Goal: Task Accomplishment & Management: Manage account settings

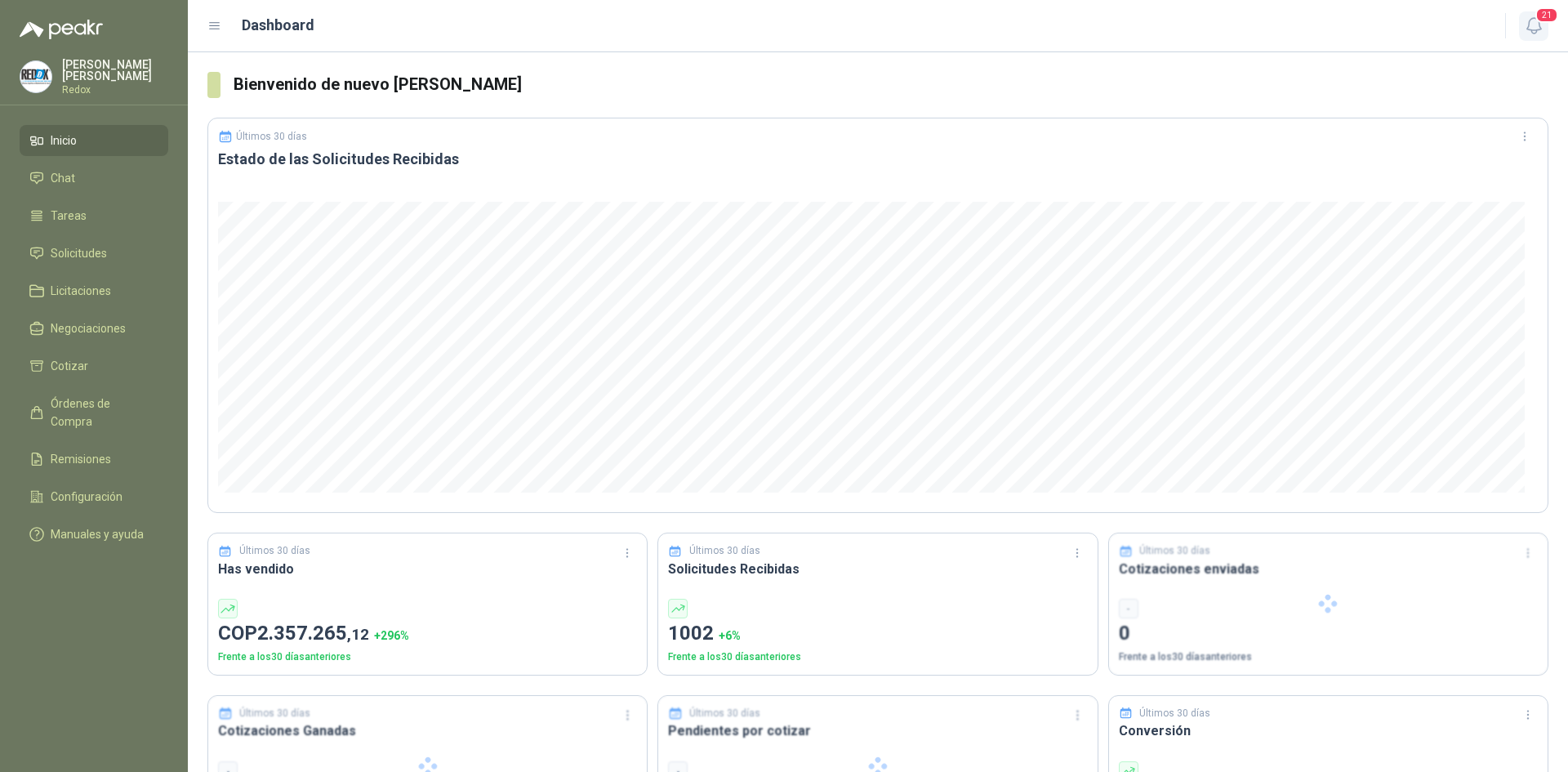
click at [1525, 22] on icon "button" at bounding box center [1534, 25] width 20 height 20
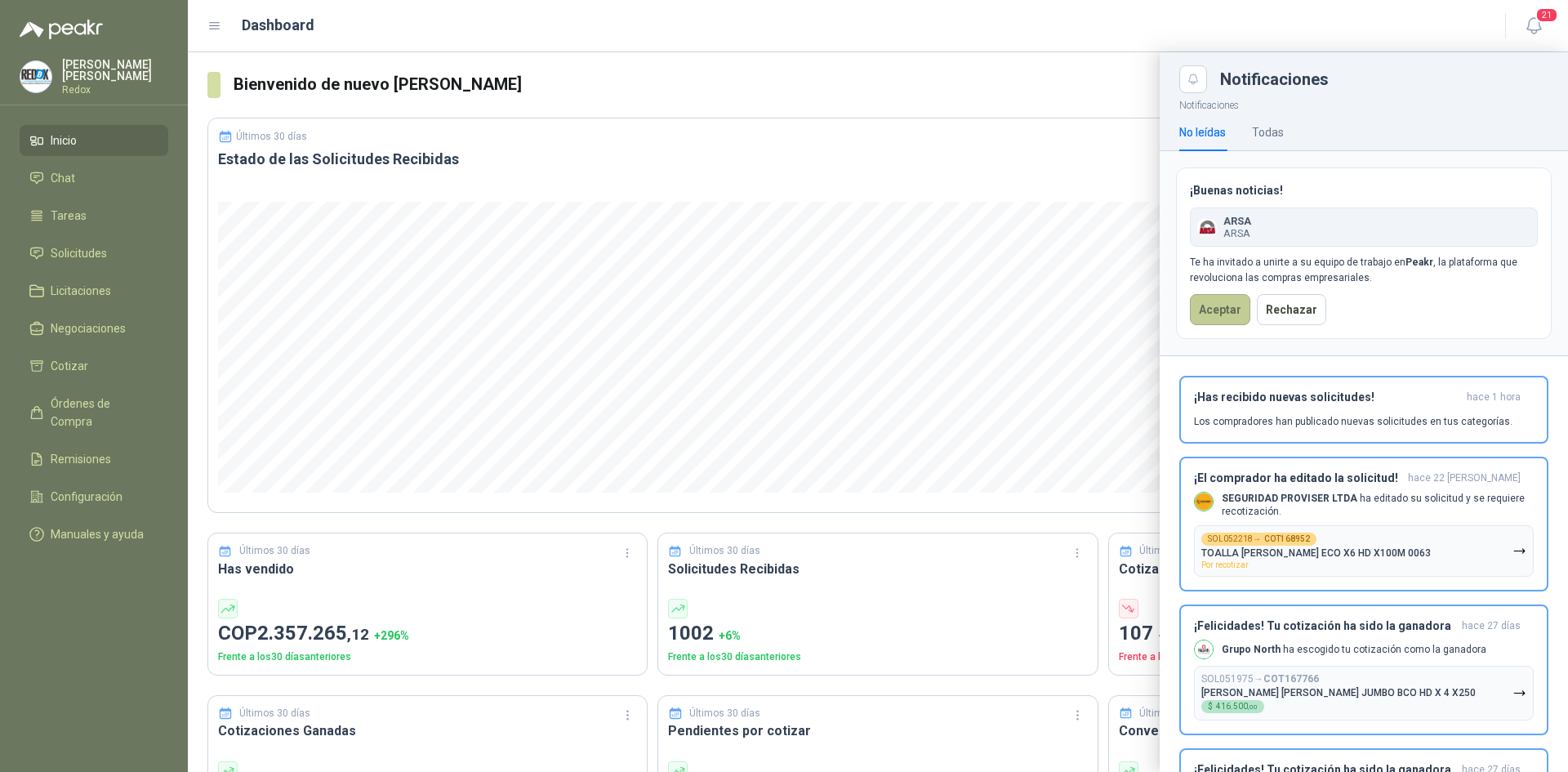
click at [1215, 314] on button "Aceptar" at bounding box center [1221, 309] width 61 height 31
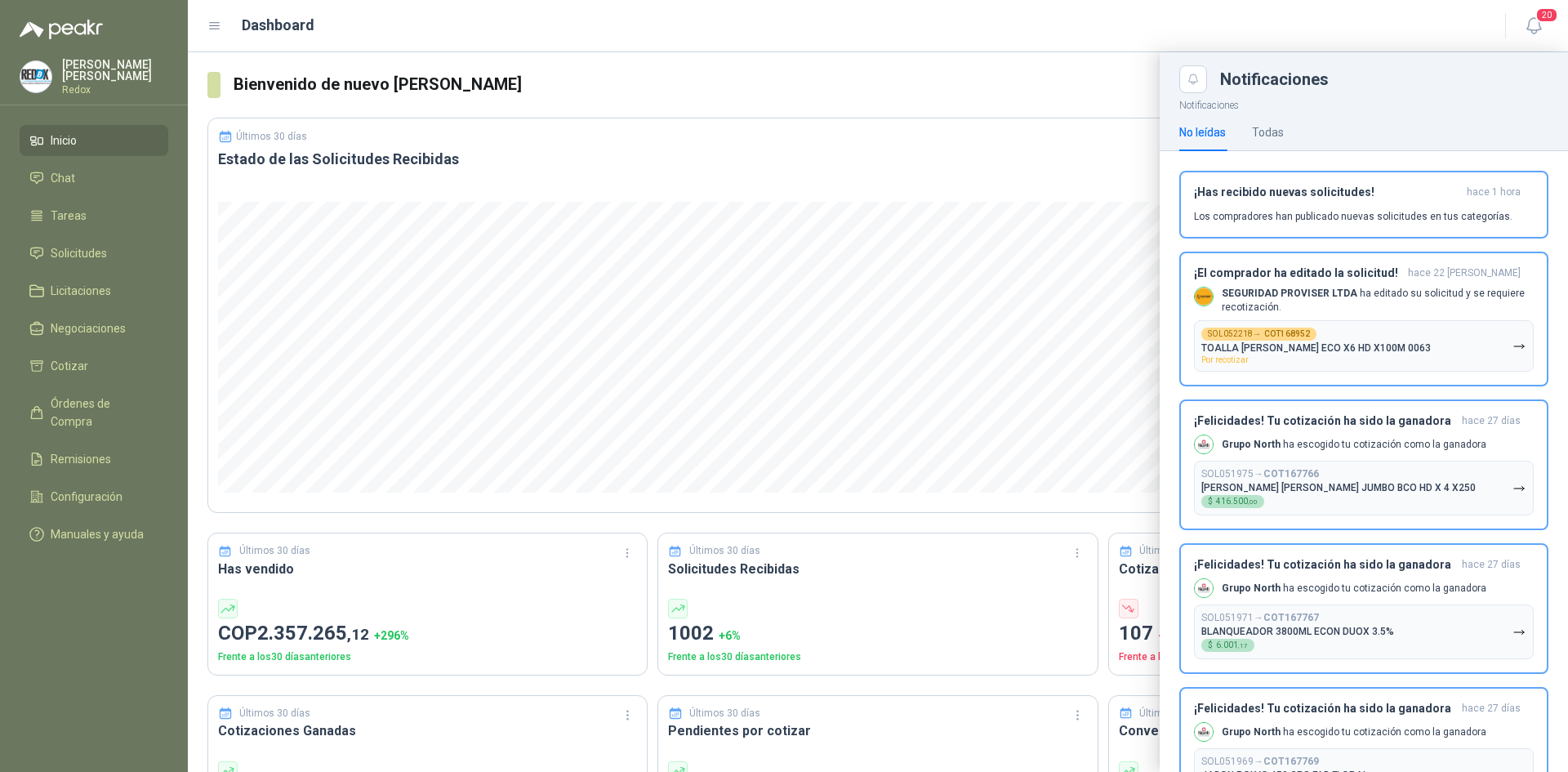
click at [68, 87] on p "Redox" at bounding box center [115, 90] width 106 height 10
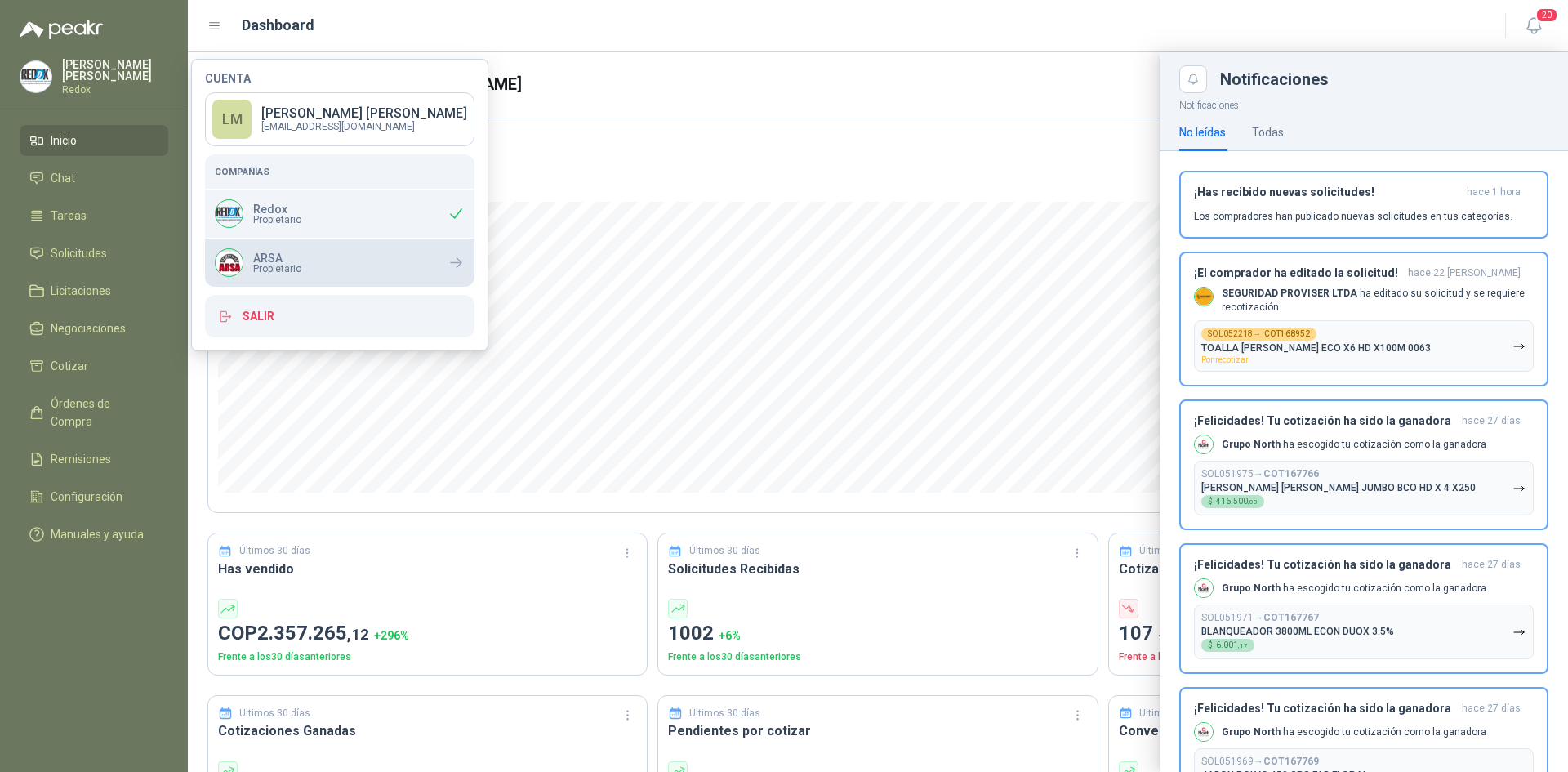
click at [299, 265] on span "Propietario" at bounding box center [277, 268] width 48 height 10
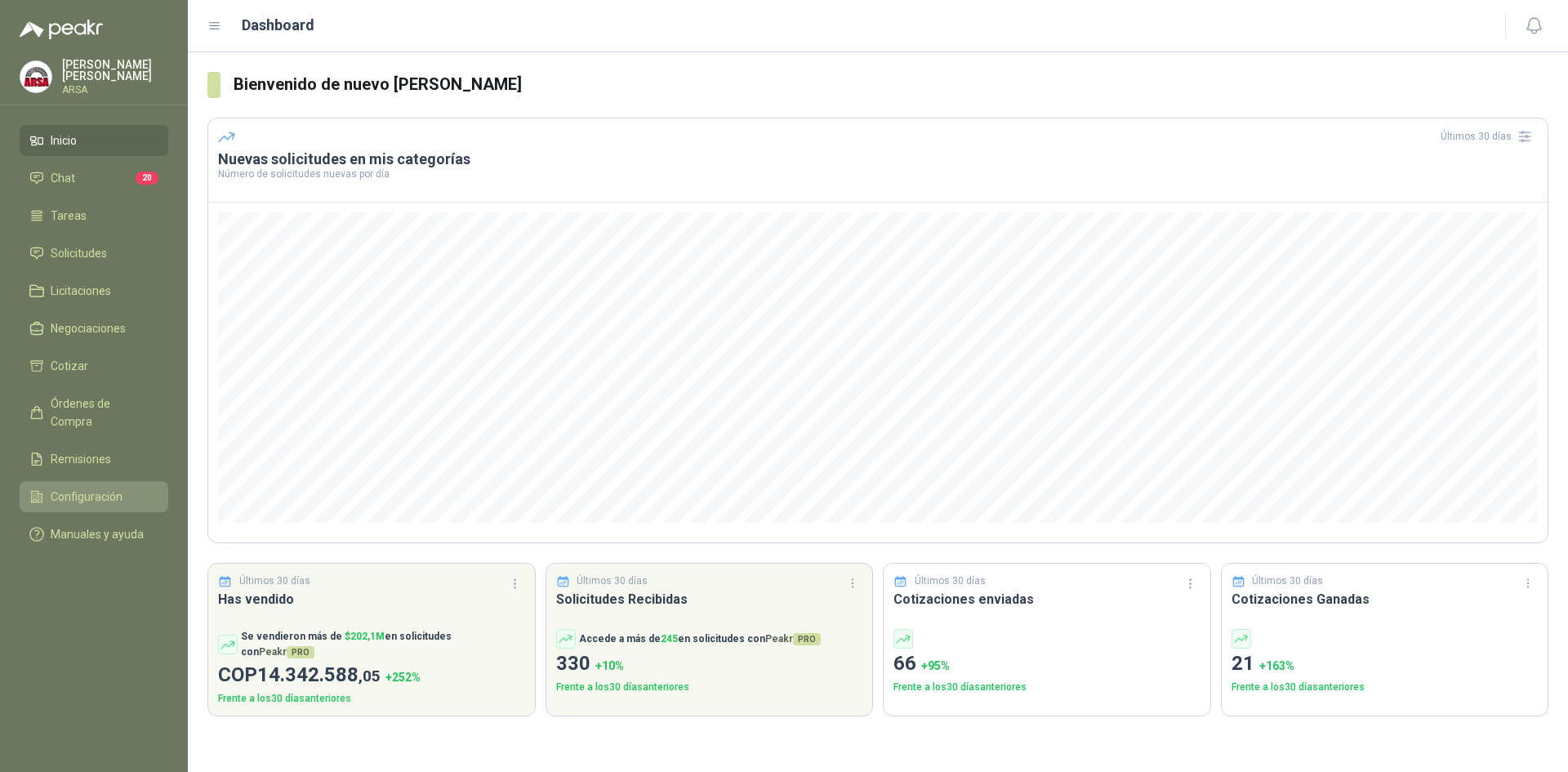
click at [95, 488] on span "Configuración" at bounding box center [86, 496] width 72 height 18
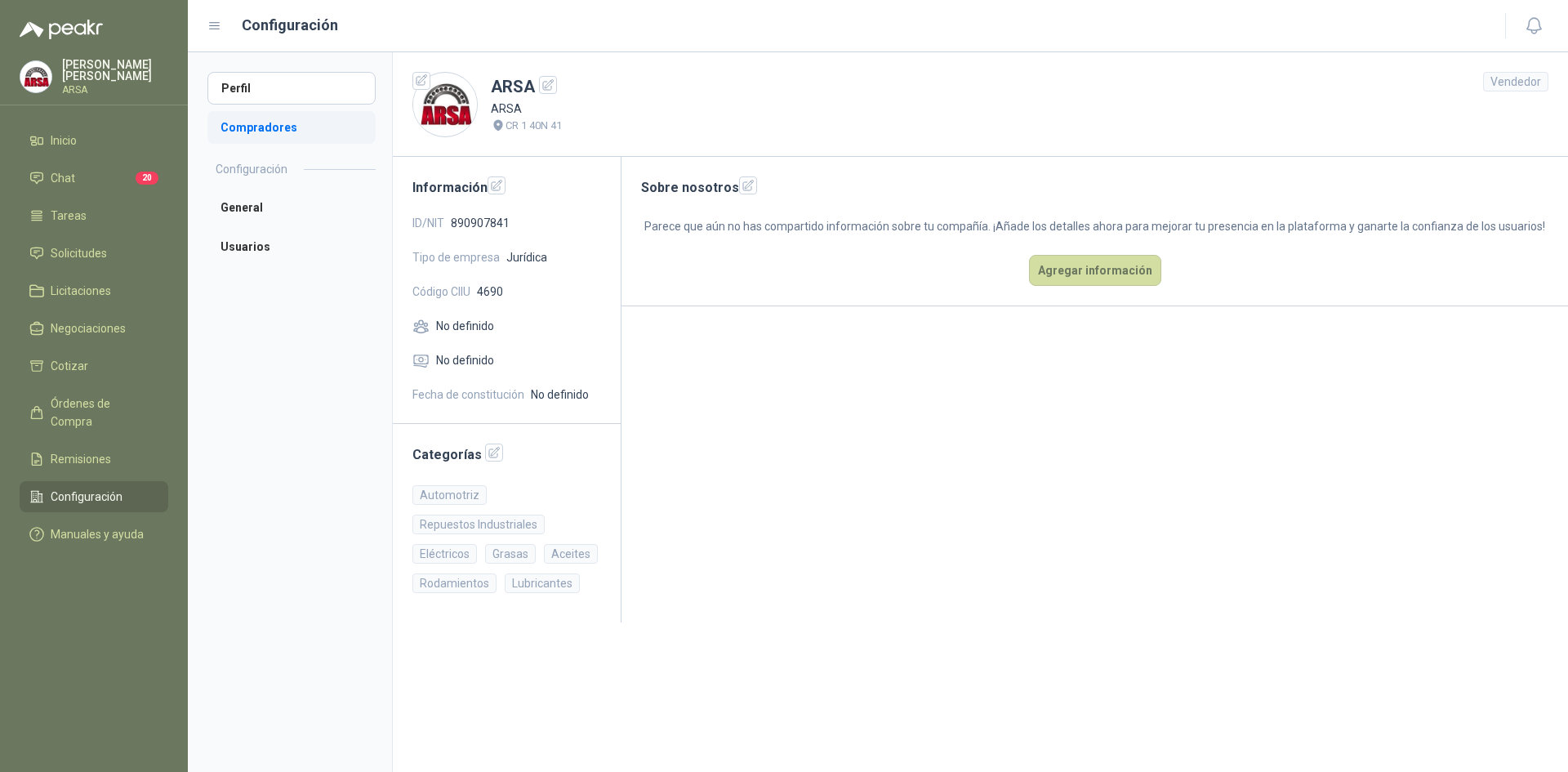
click at [257, 130] on li "Compradores" at bounding box center [291, 128] width 168 height 33
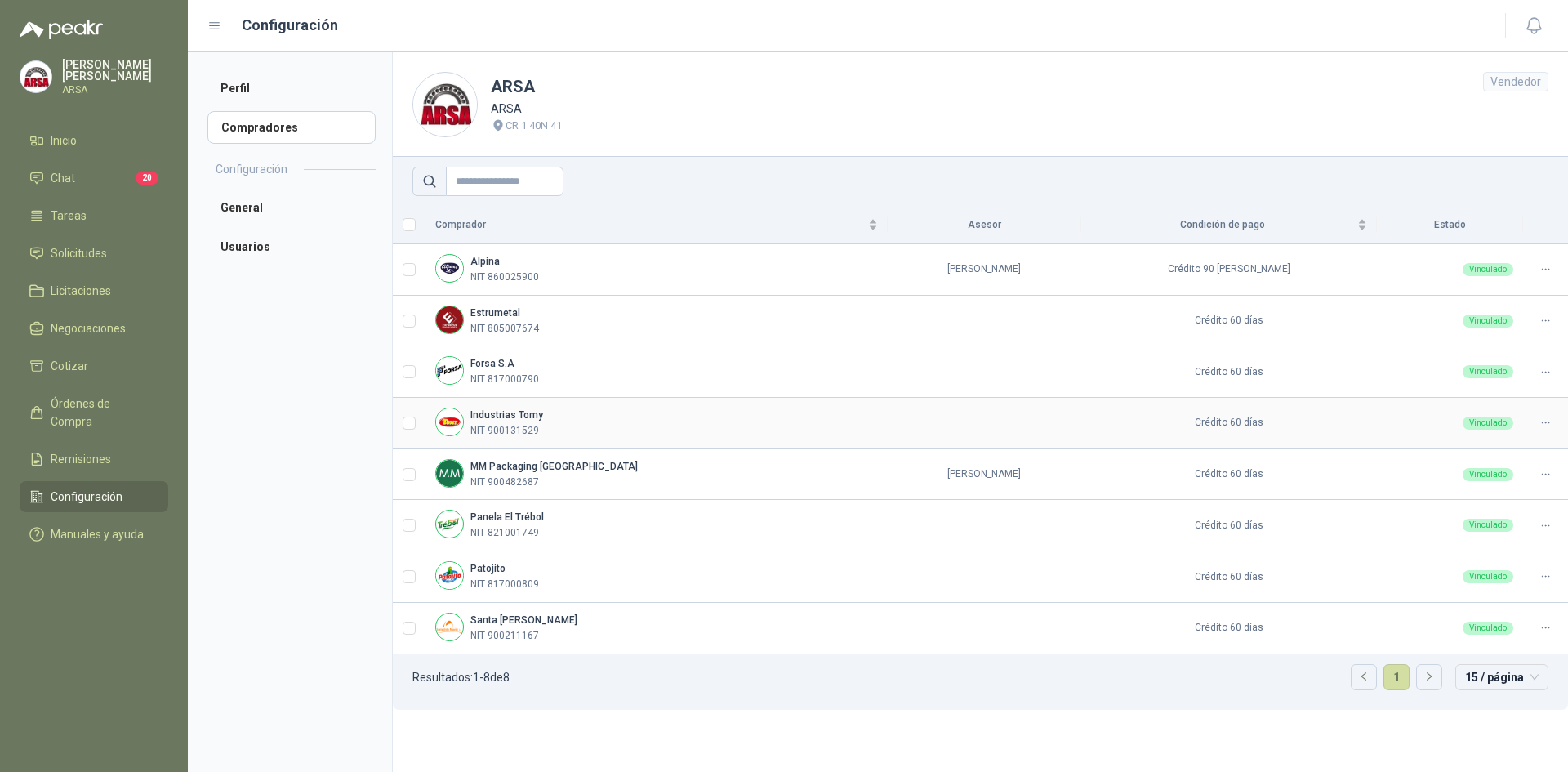
click at [1544, 424] on icon at bounding box center [1546, 423] width 12 height 12
click at [1479, 476] on span "Asignar Asesor" at bounding box center [1505, 476] width 79 height 18
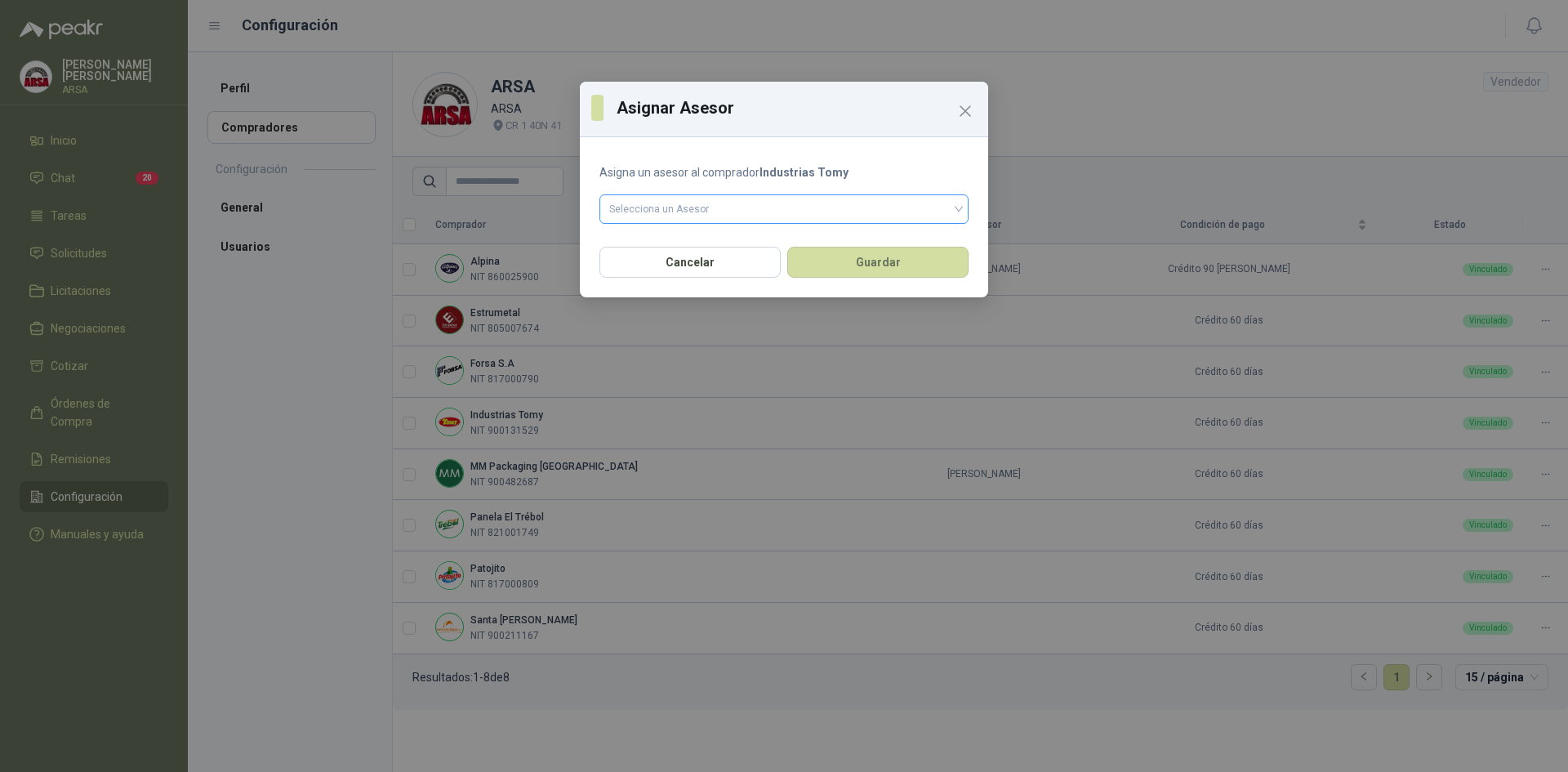
click at [736, 209] on input "search" at bounding box center [784, 207] width 350 height 24
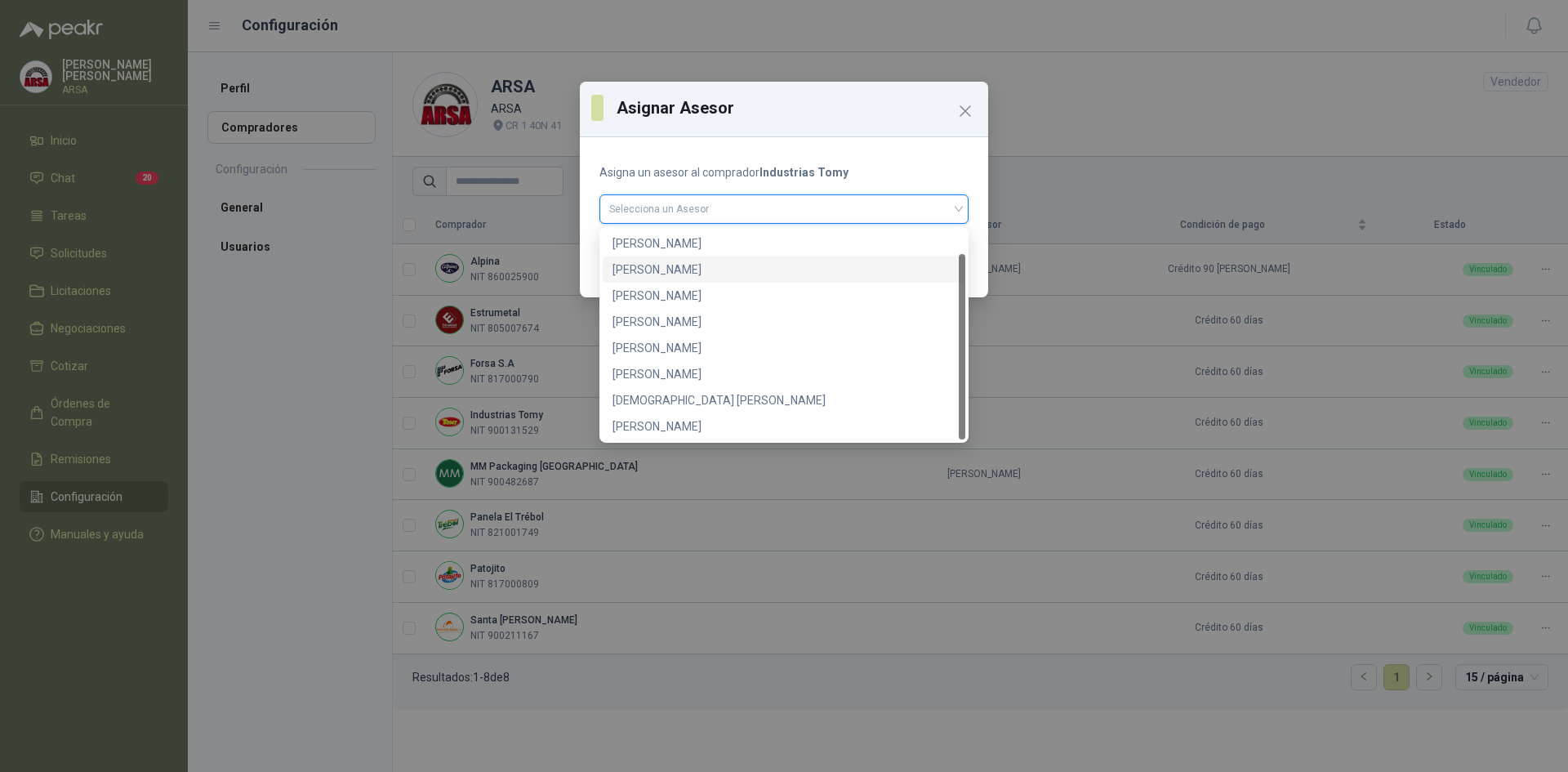
scroll to position [26, 0]
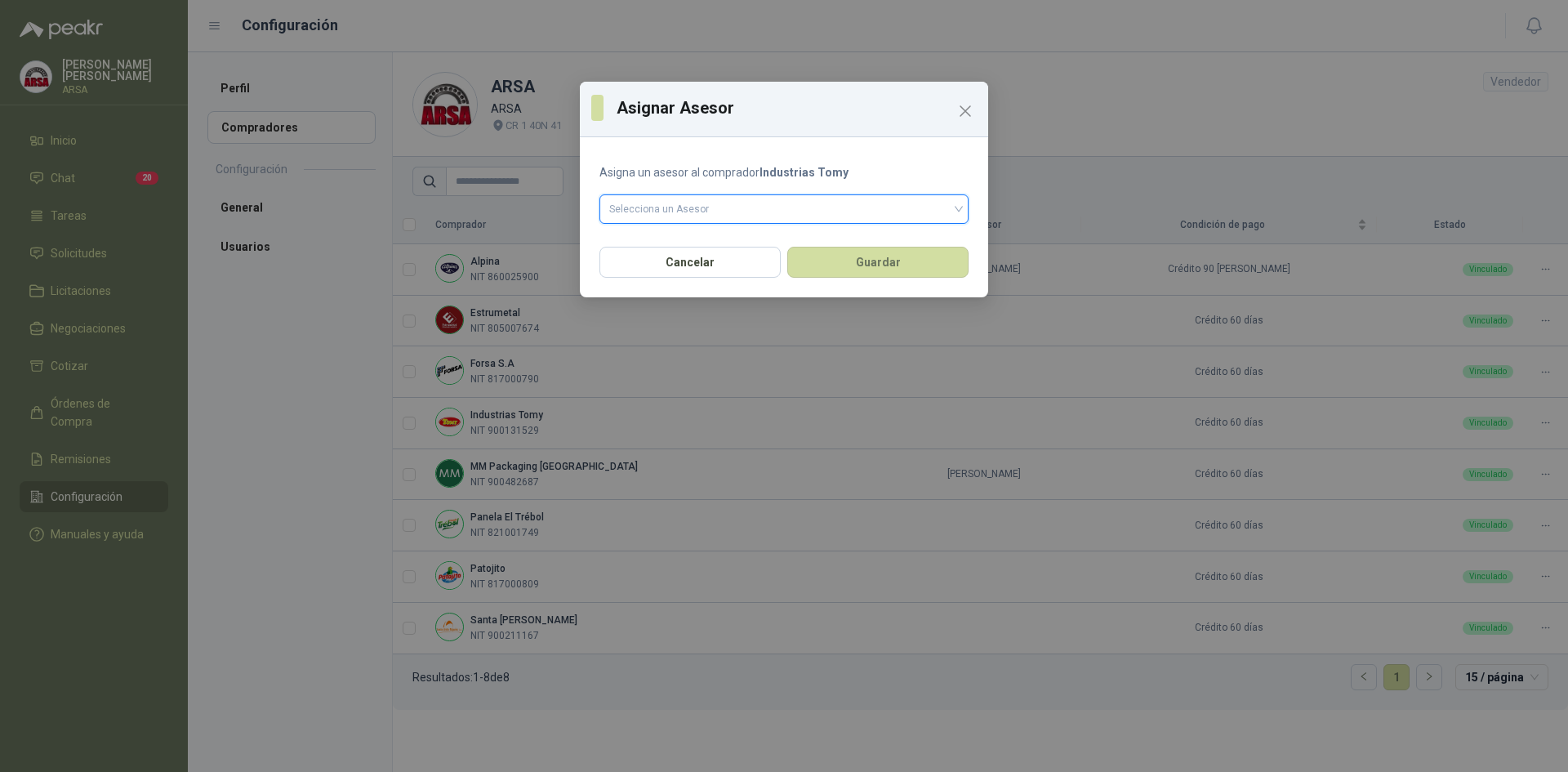
click at [731, 210] on input "search" at bounding box center [784, 207] width 350 height 24
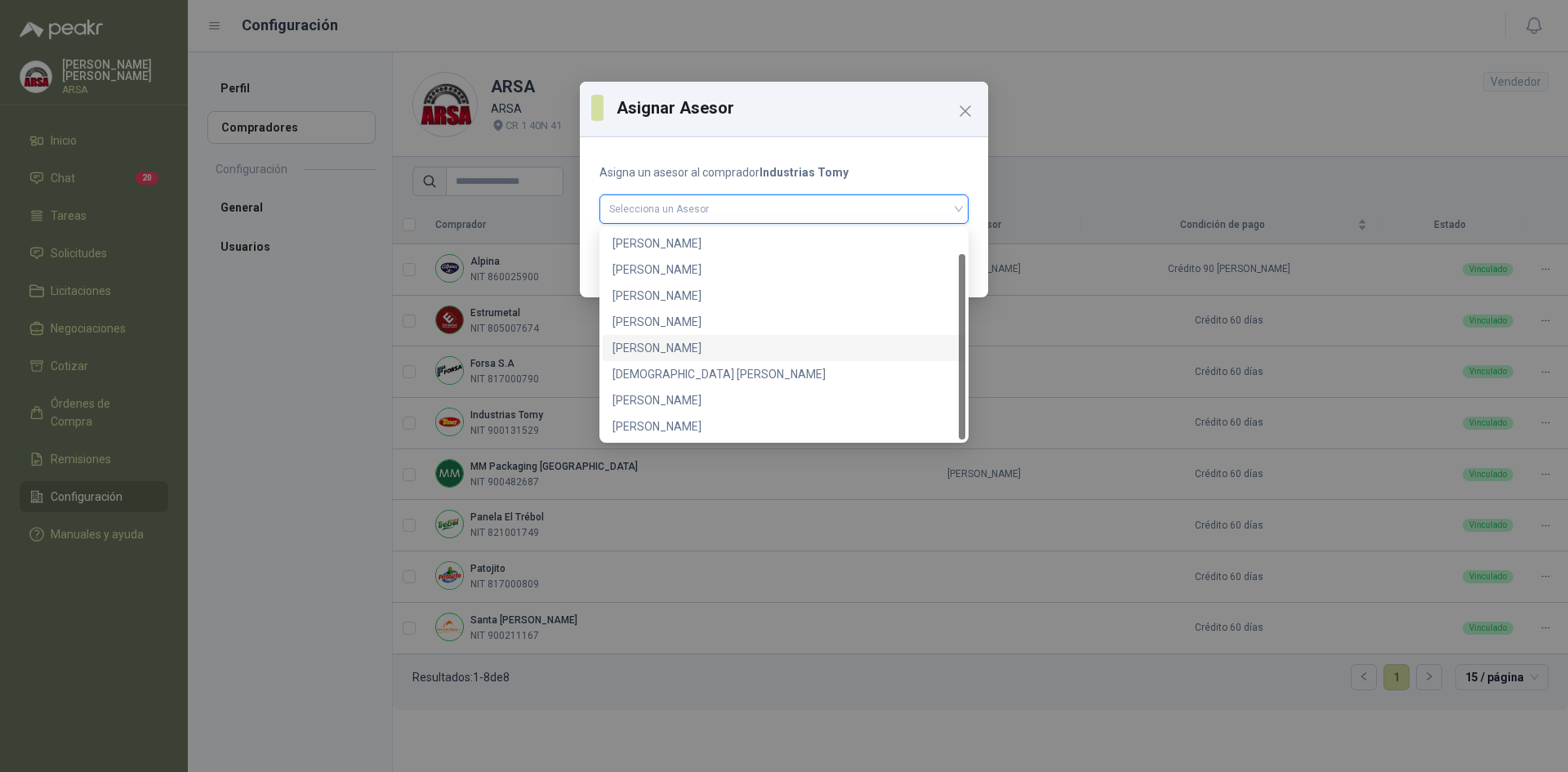
click at [672, 354] on div "[PERSON_NAME]" at bounding box center [784, 348] width 344 height 18
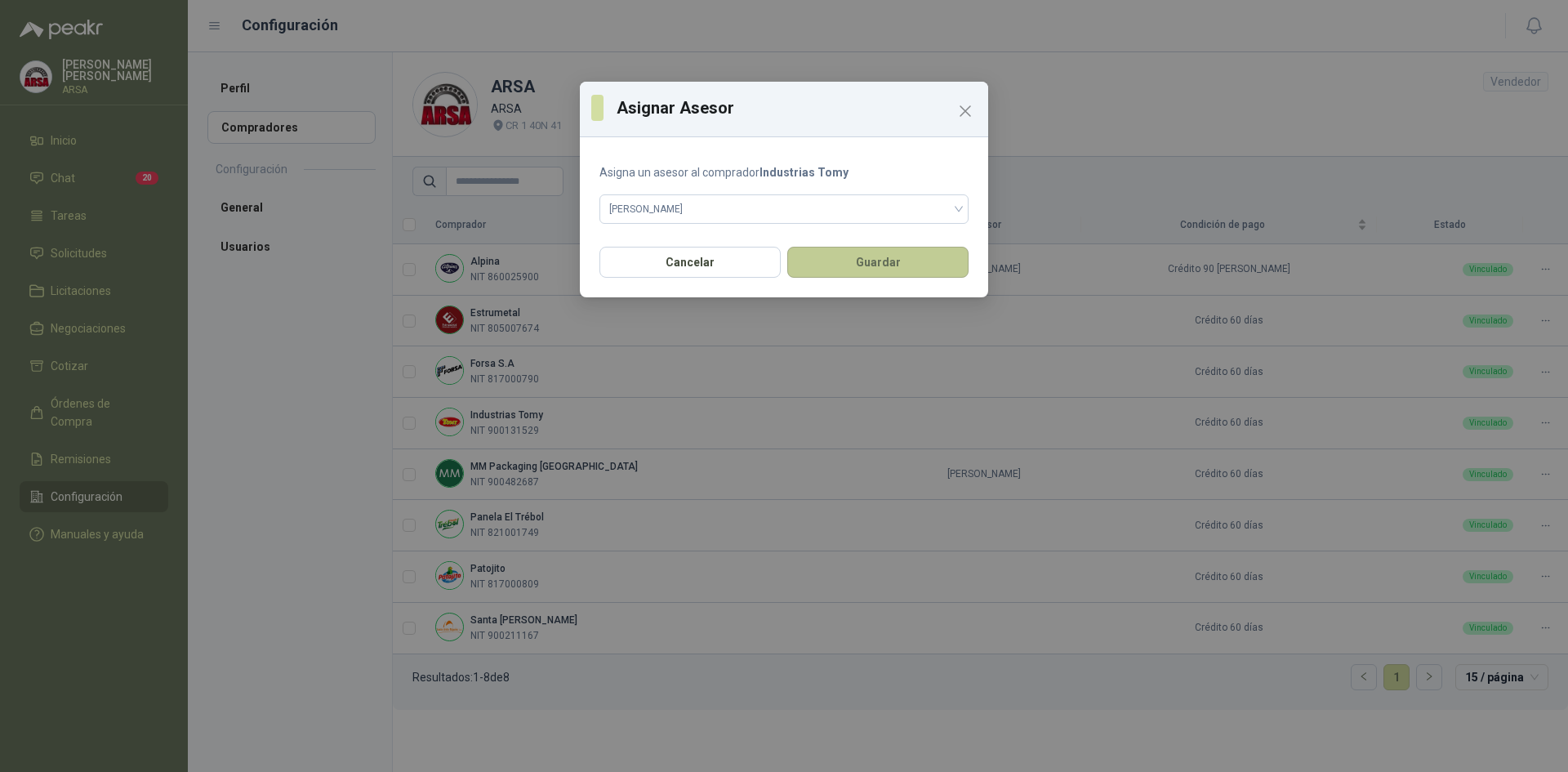
click at [867, 267] on button "Guardar" at bounding box center [877, 263] width 182 height 31
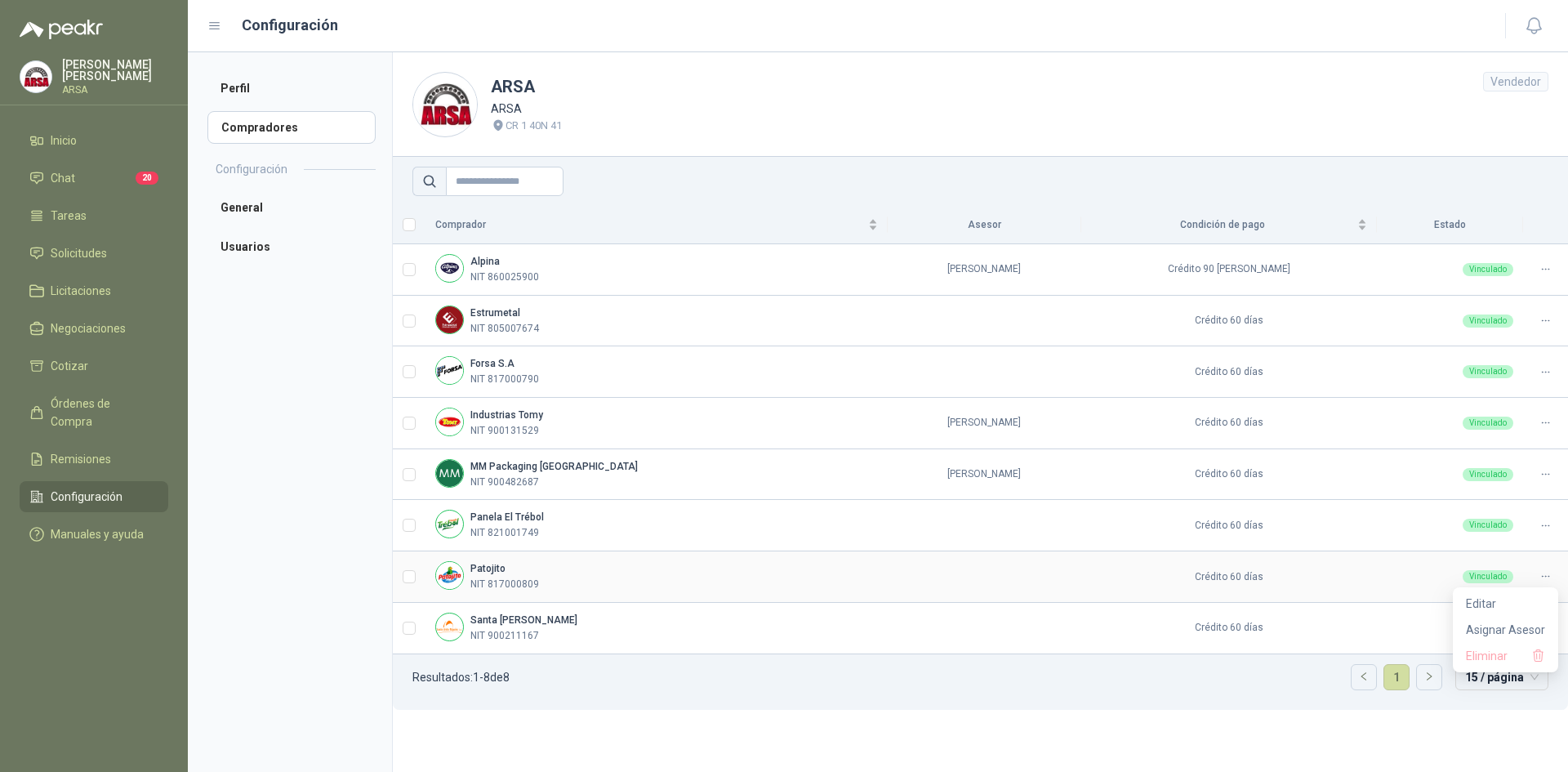
click at [1545, 575] on icon at bounding box center [1546, 576] width 12 height 12
click at [1498, 625] on span "Asignar Asesor" at bounding box center [1505, 629] width 79 height 18
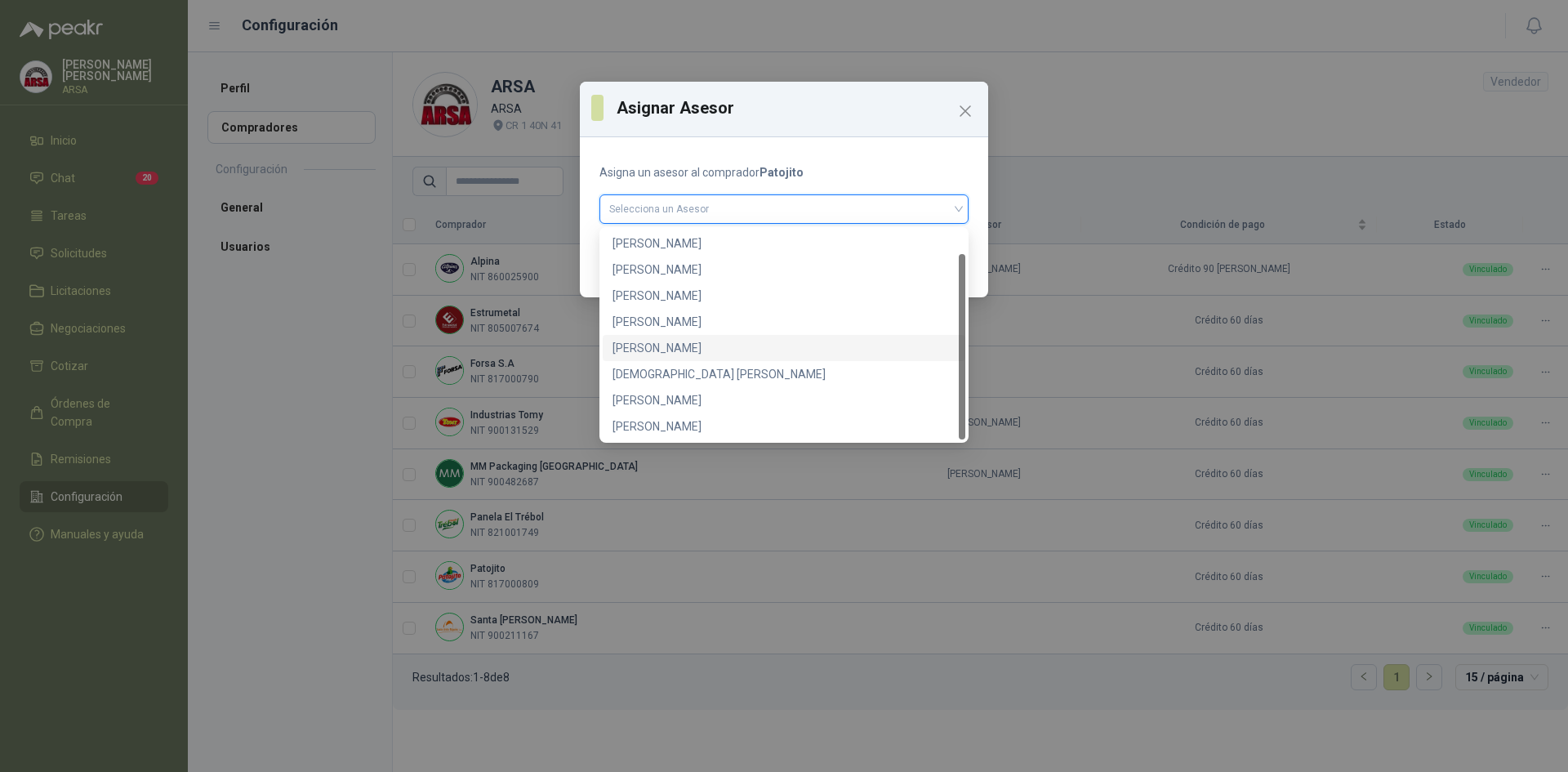
click at [770, 218] on input "search" at bounding box center [784, 207] width 350 height 24
click at [648, 249] on div "[PERSON_NAME]" at bounding box center [784, 243] width 344 height 18
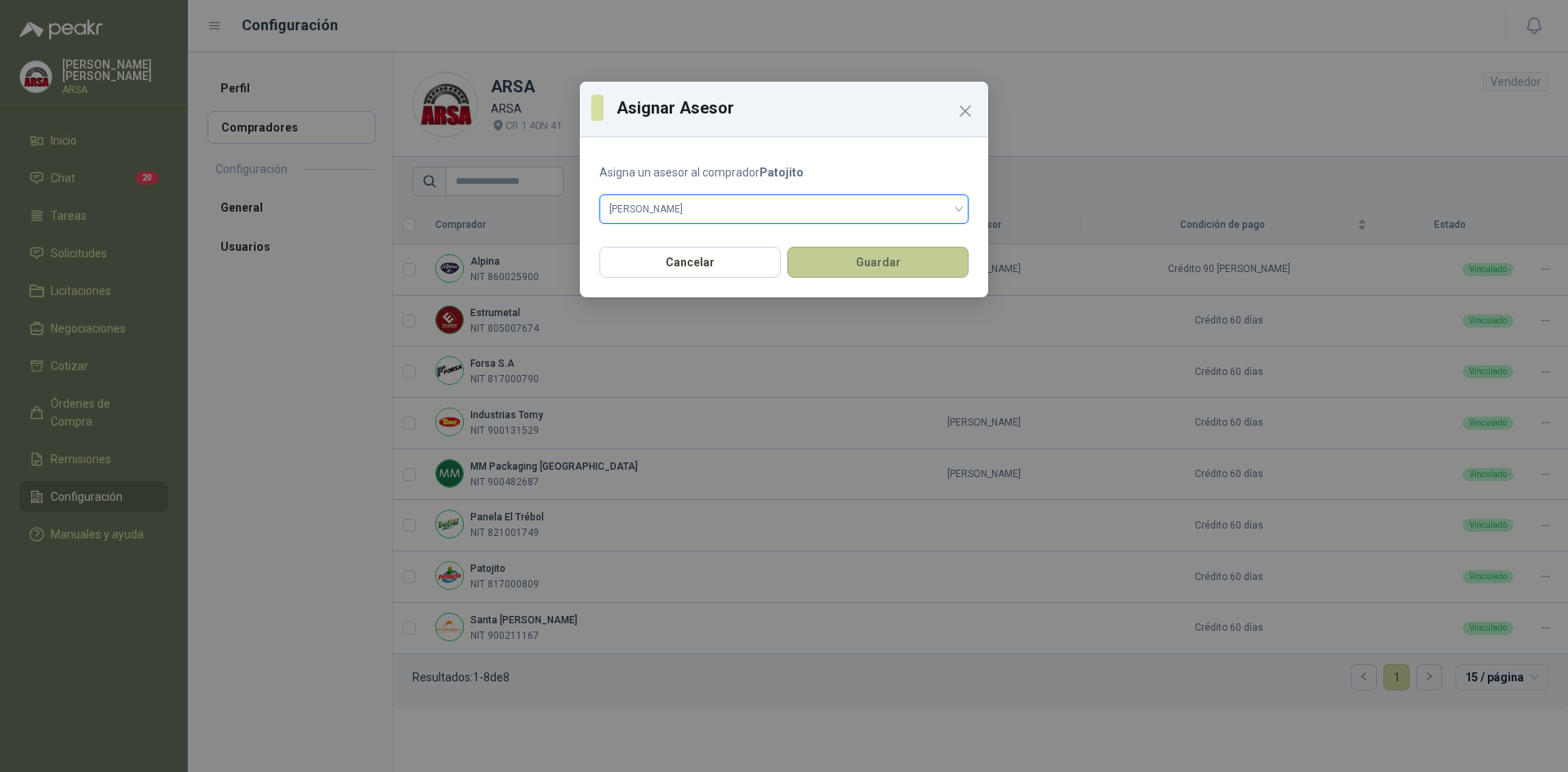
click at [872, 266] on button "Guardar" at bounding box center [877, 263] width 182 height 31
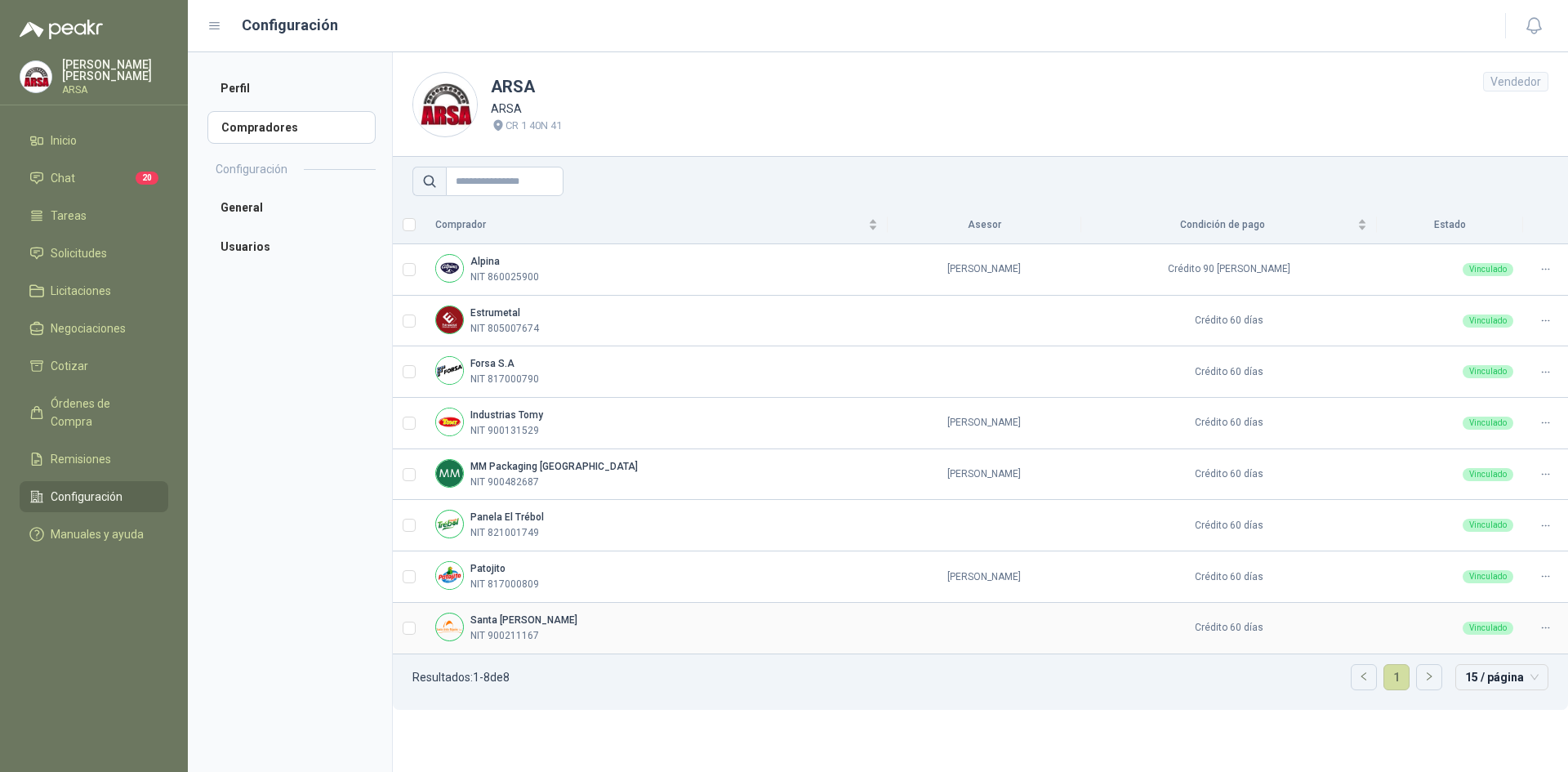
click at [1544, 630] on icon at bounding box center [1546, 628] width 12 height 12
click at [1541, 631] on icon at bounding box center [1546, 628] width 12 height 12
click at [1524, 680] on span "Asignar Asesor" at bounding box center [1505, 681] width 79 height 18
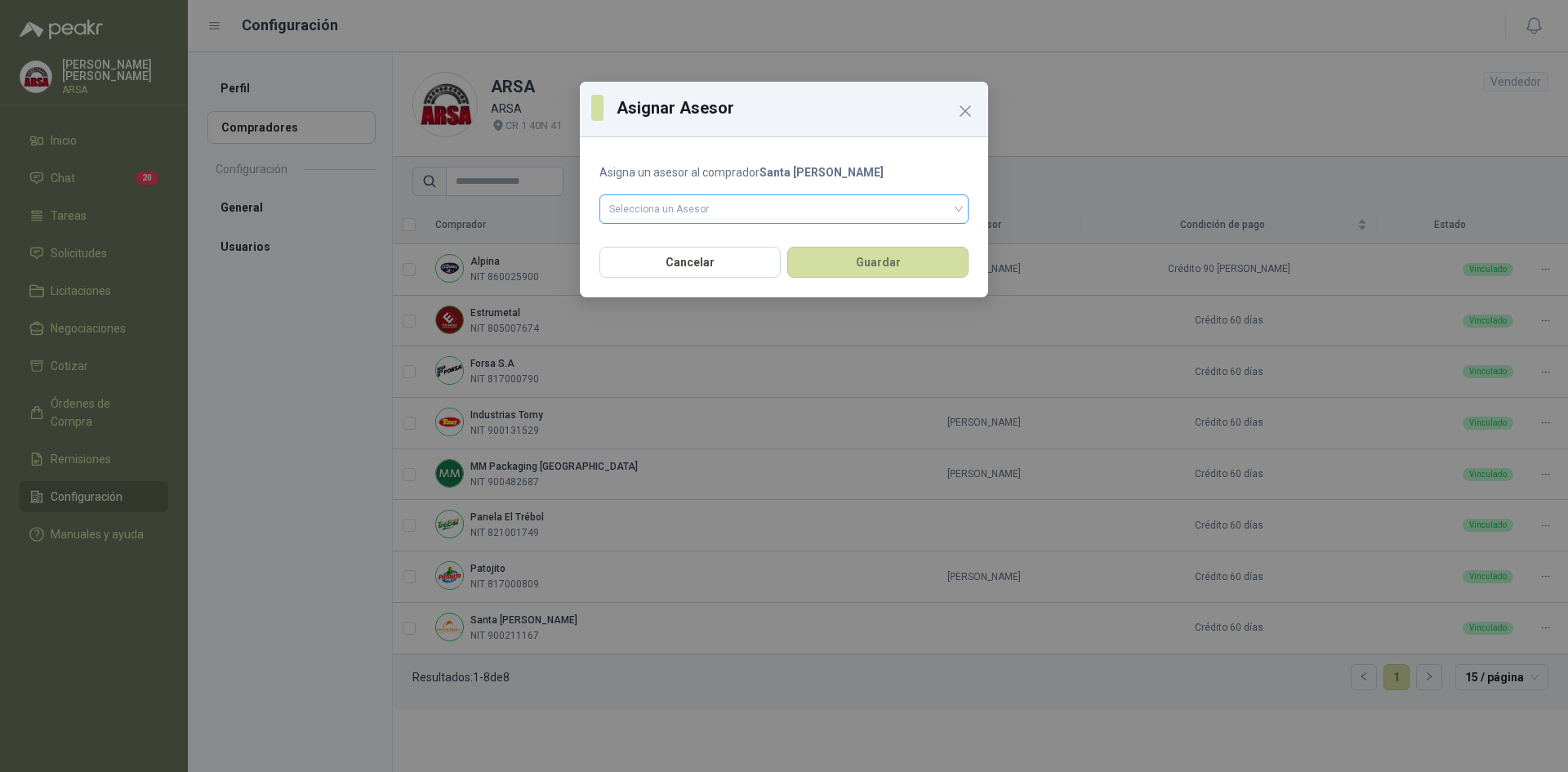
click at [820, 216] on input "search" at bounding box center [784, 207] width 350 height 24
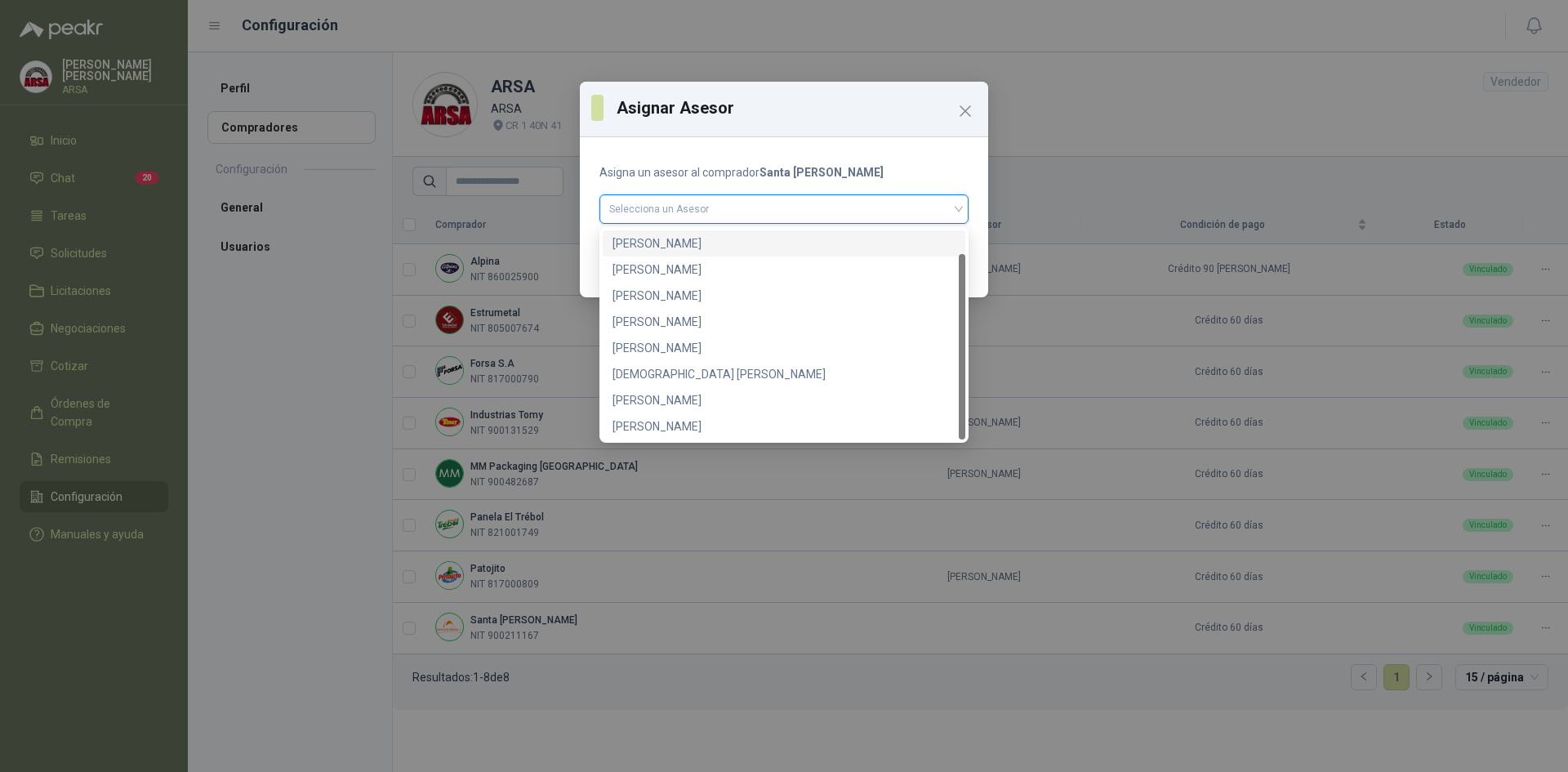
click at [653, 239] on div "[PERSON_NAME]" at bounding box center [784, 243] width 344 height 18
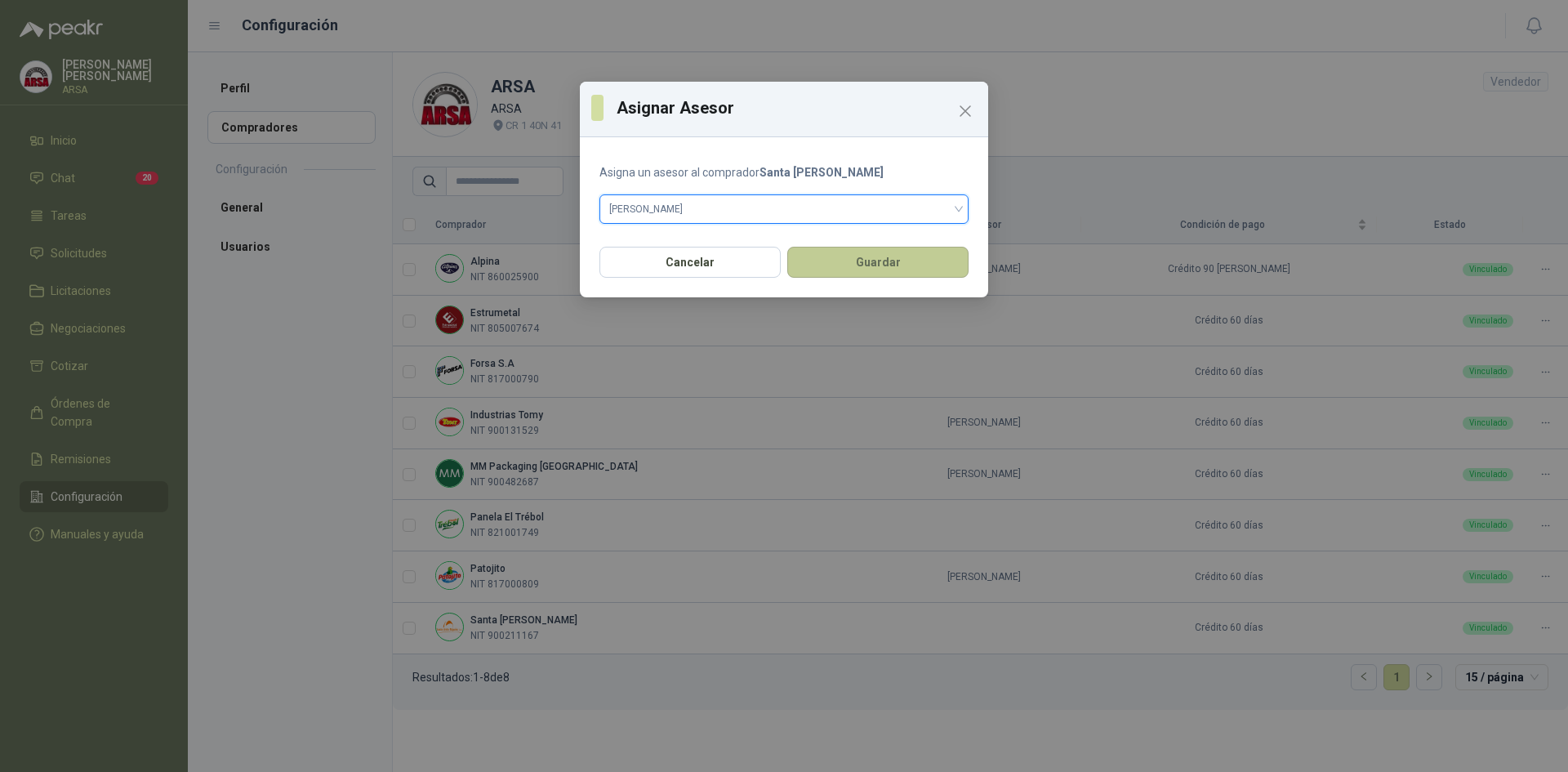
click at [836, 266] on button "Guardar" at bounding box center [877, 263] width 182 height 31
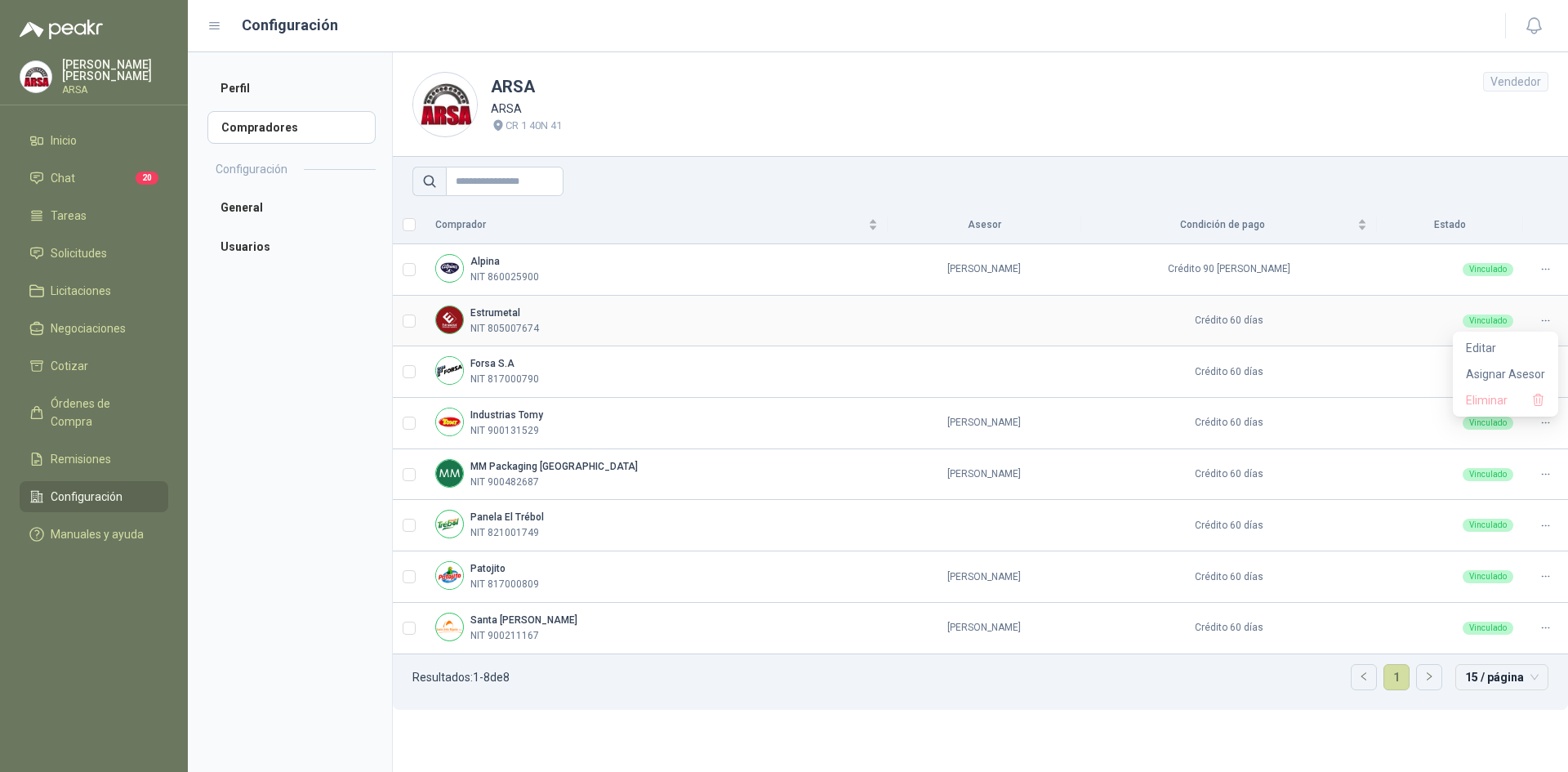
click at [1541, 321] on icon at bounding box center [1546, 321] width 12 height 12
click at [1493, 377] on span "Asignar Asesor" at bounding box center [1505, 374] width 79 height 18
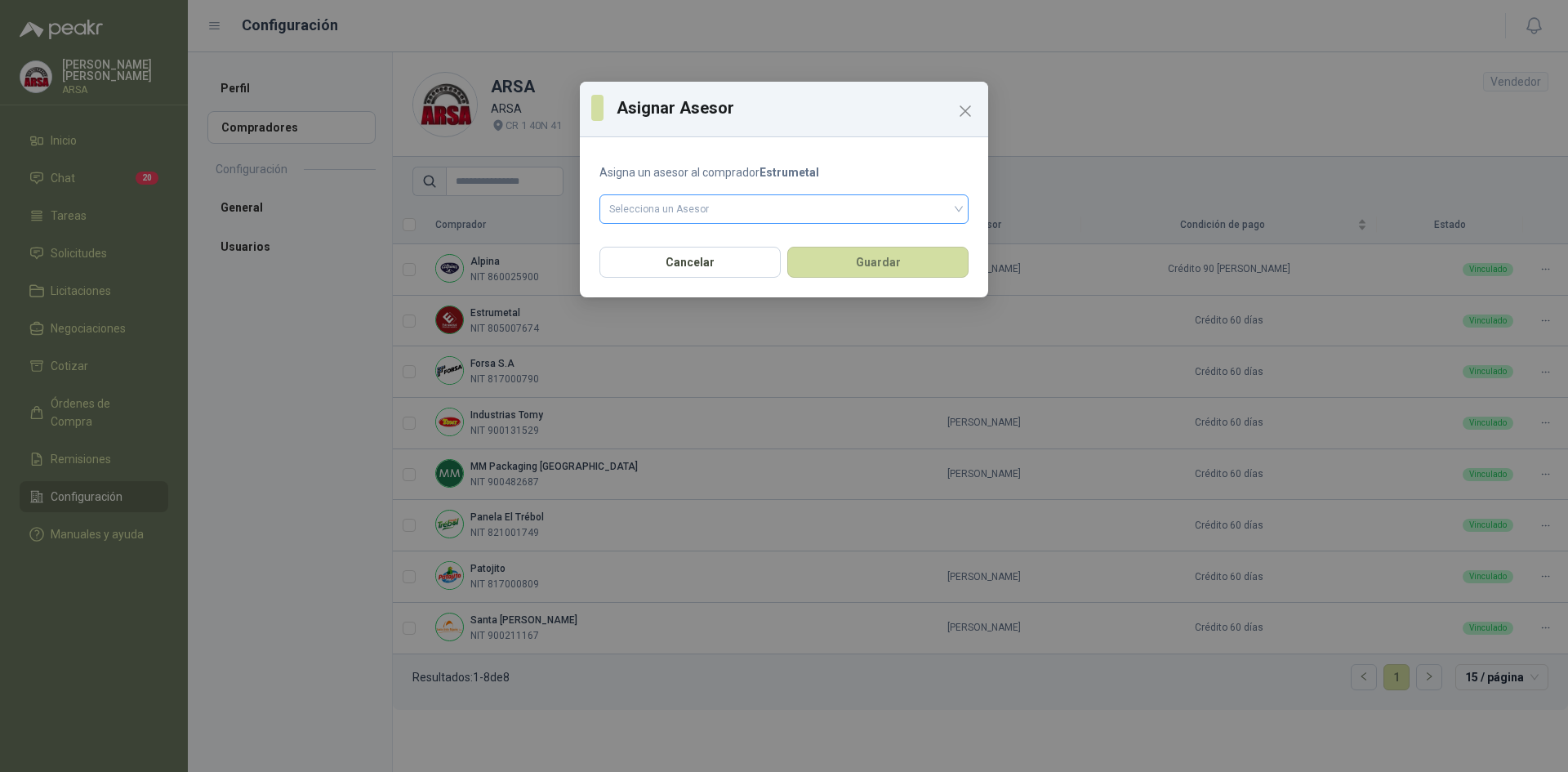
click at [807, 213] on input "search" at bounding box center [784, 207] width 350 height 24
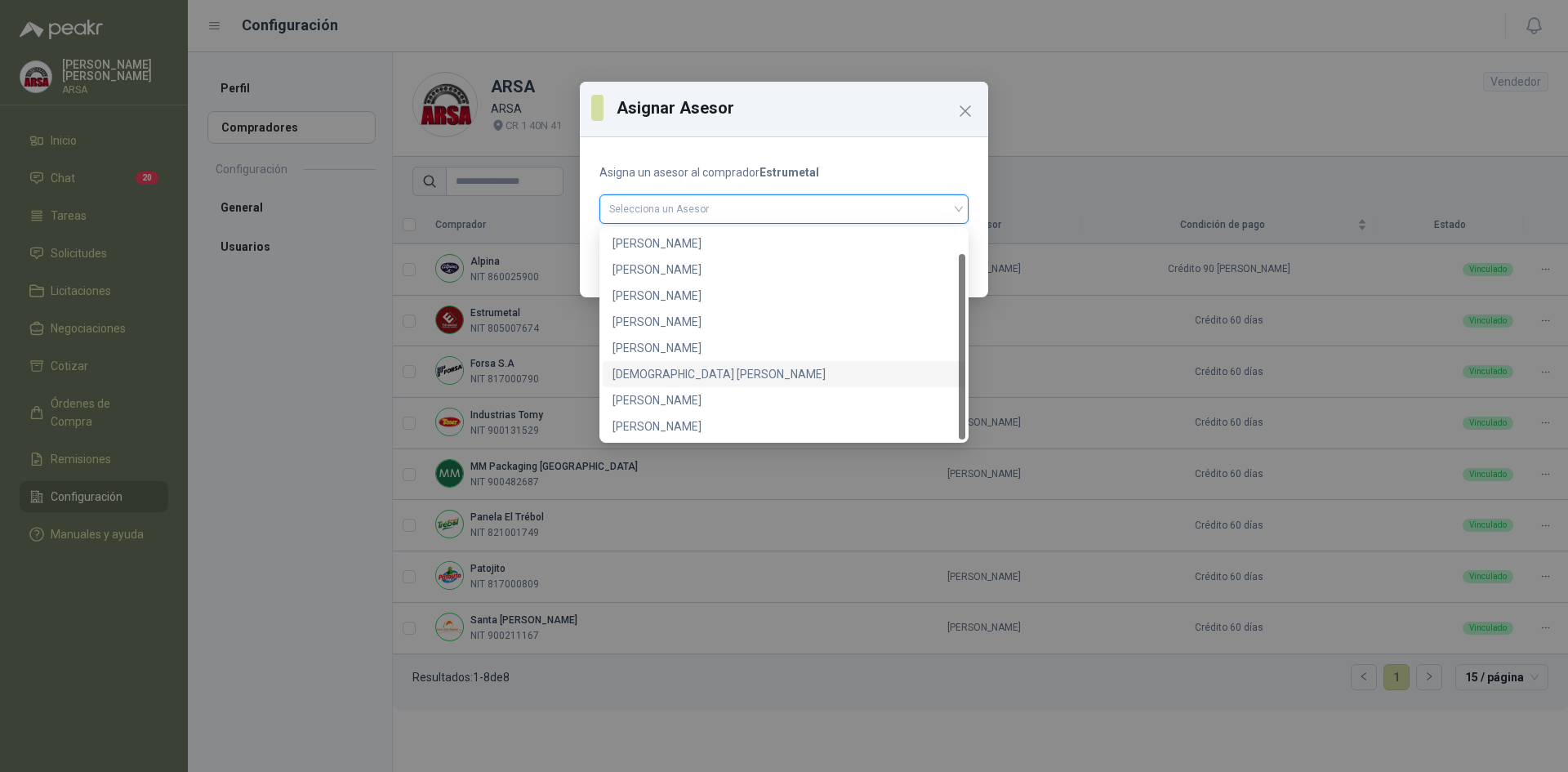
click at [682, 368] on div "[DEMOGRAPHIC_DATA] [PERSON_NAME]" at bounding box center [784, 374] width 344 height 18
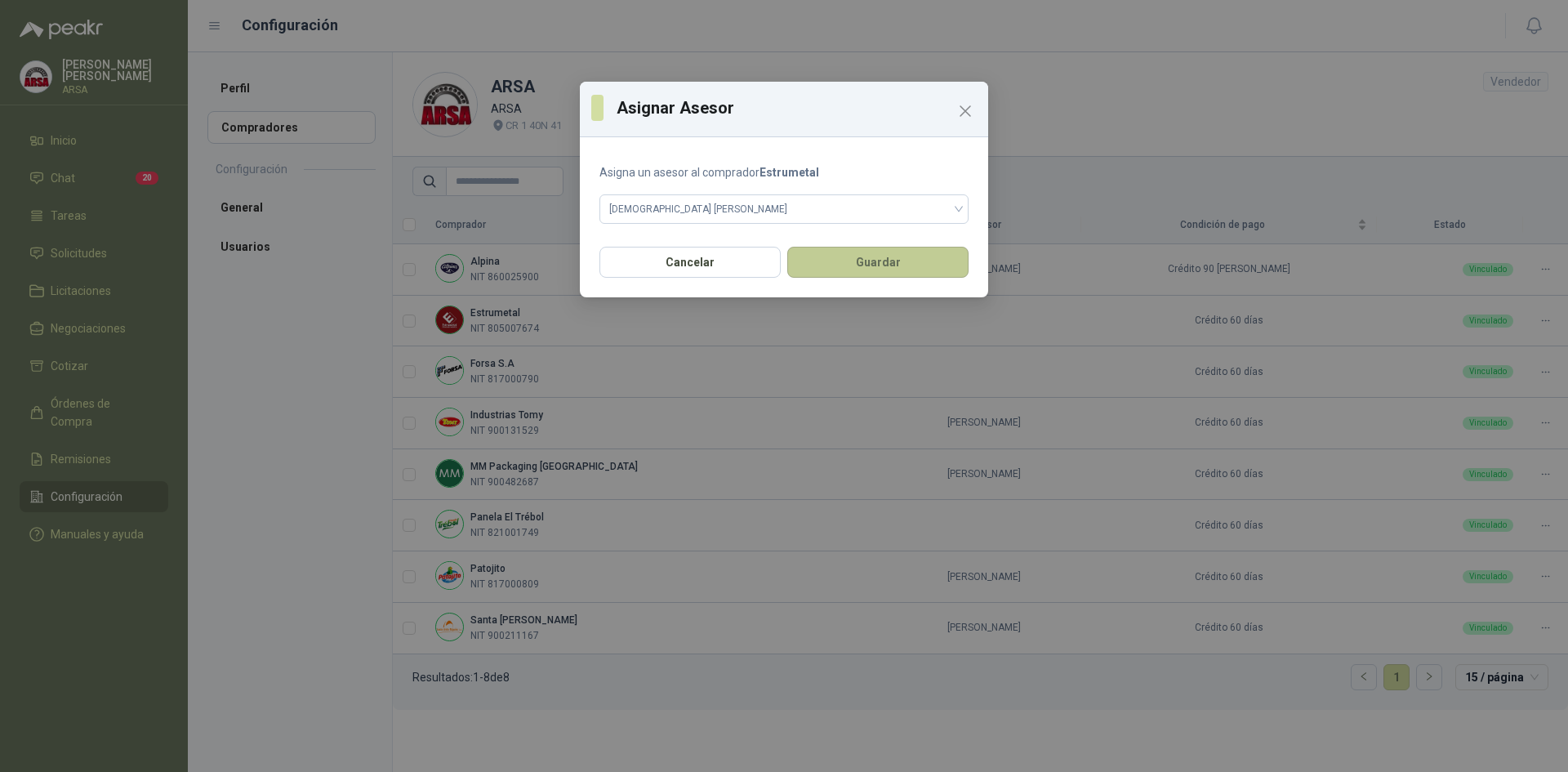
click at [845, 276] on button "Guardar" at bounding box center [877, 263] width 182 height 31
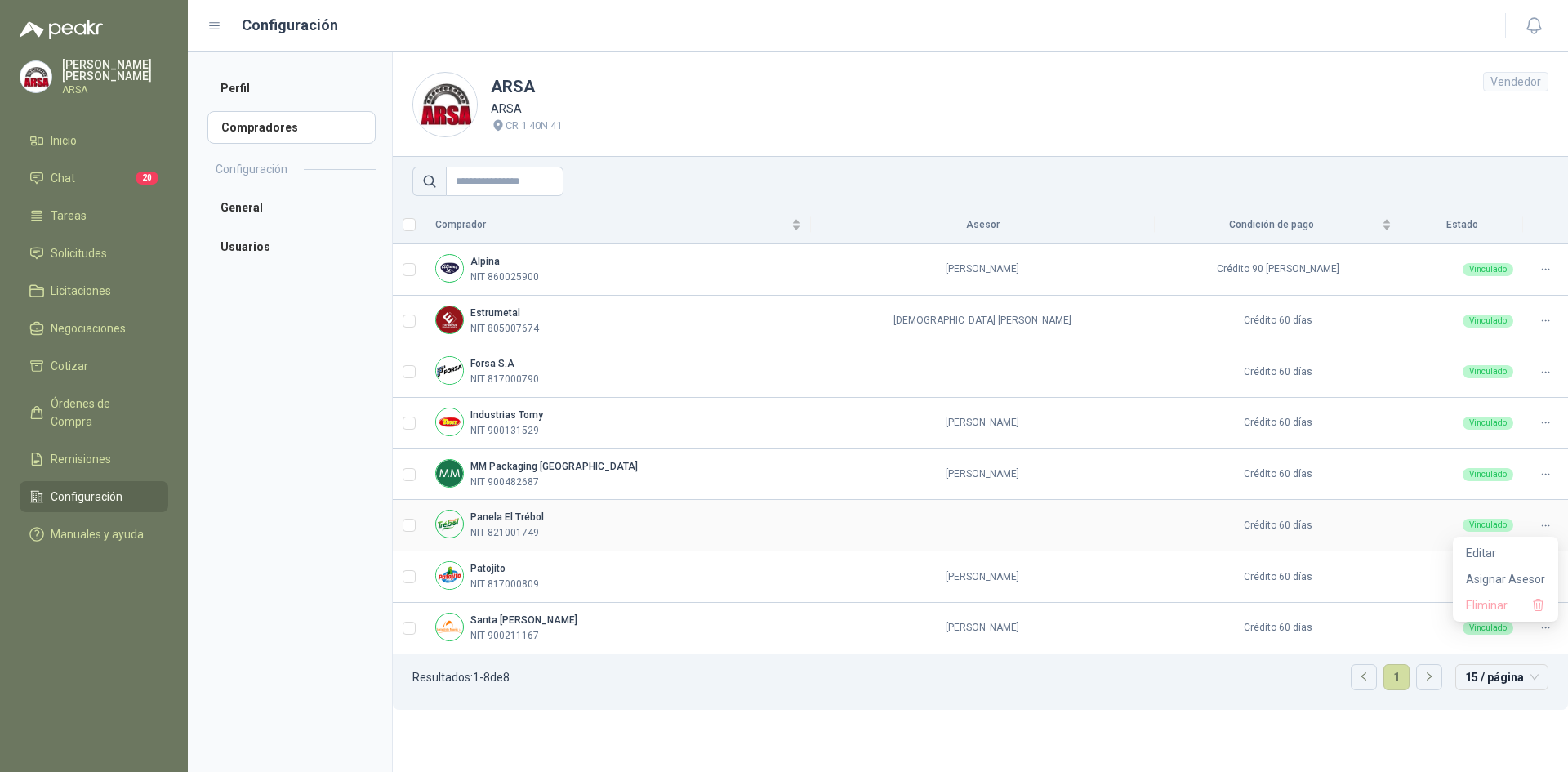
click at [1549, 522] on icon at bounding box center [1546, 525] width 12 height 12
click at [1501, 572] on span "Asignar Asesor" at bounding box center [1505, 579] width 79 height 18
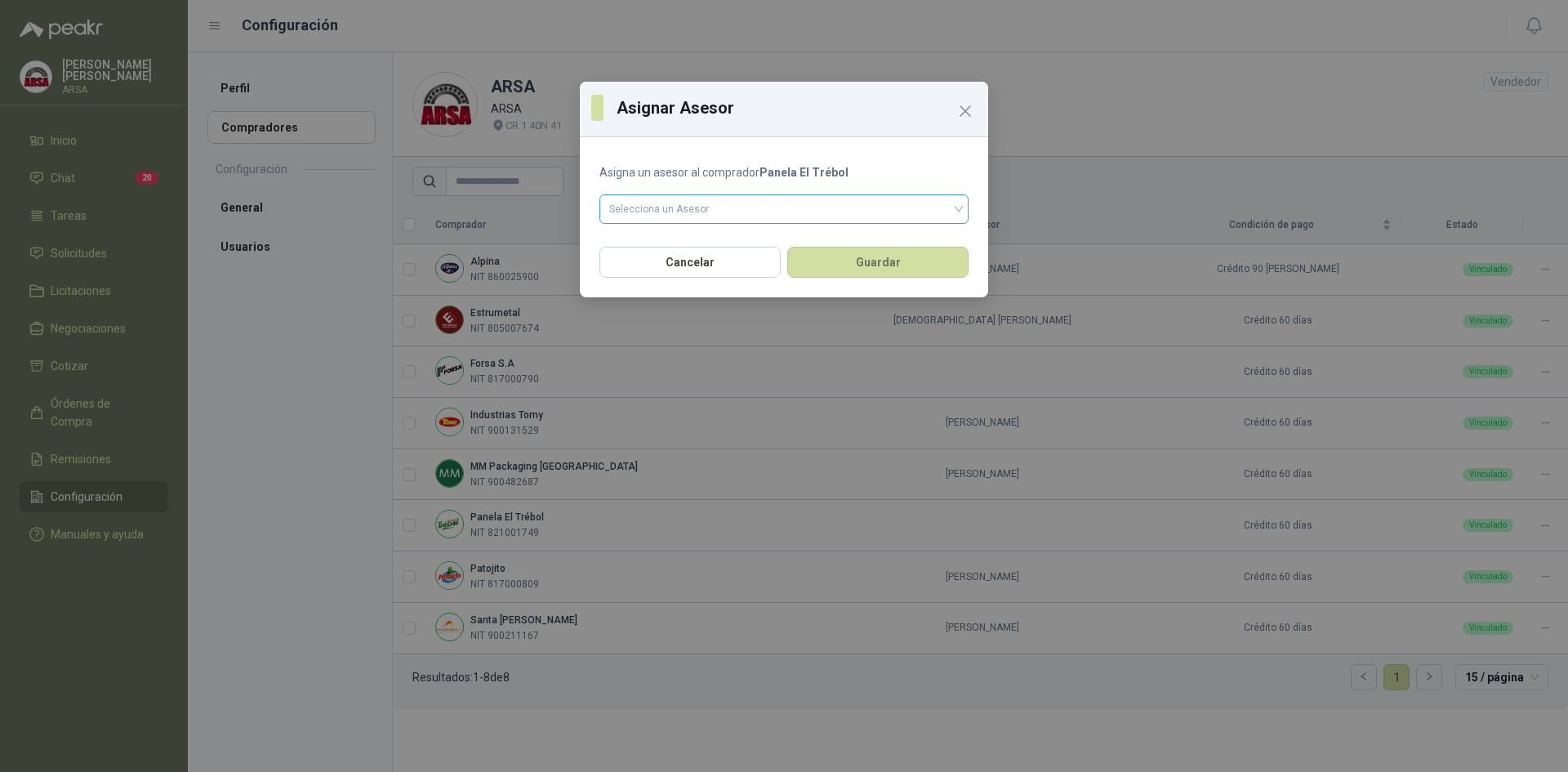
click at [824, 210] on input "search" at bounding box center [784, 207] width 350 height 24
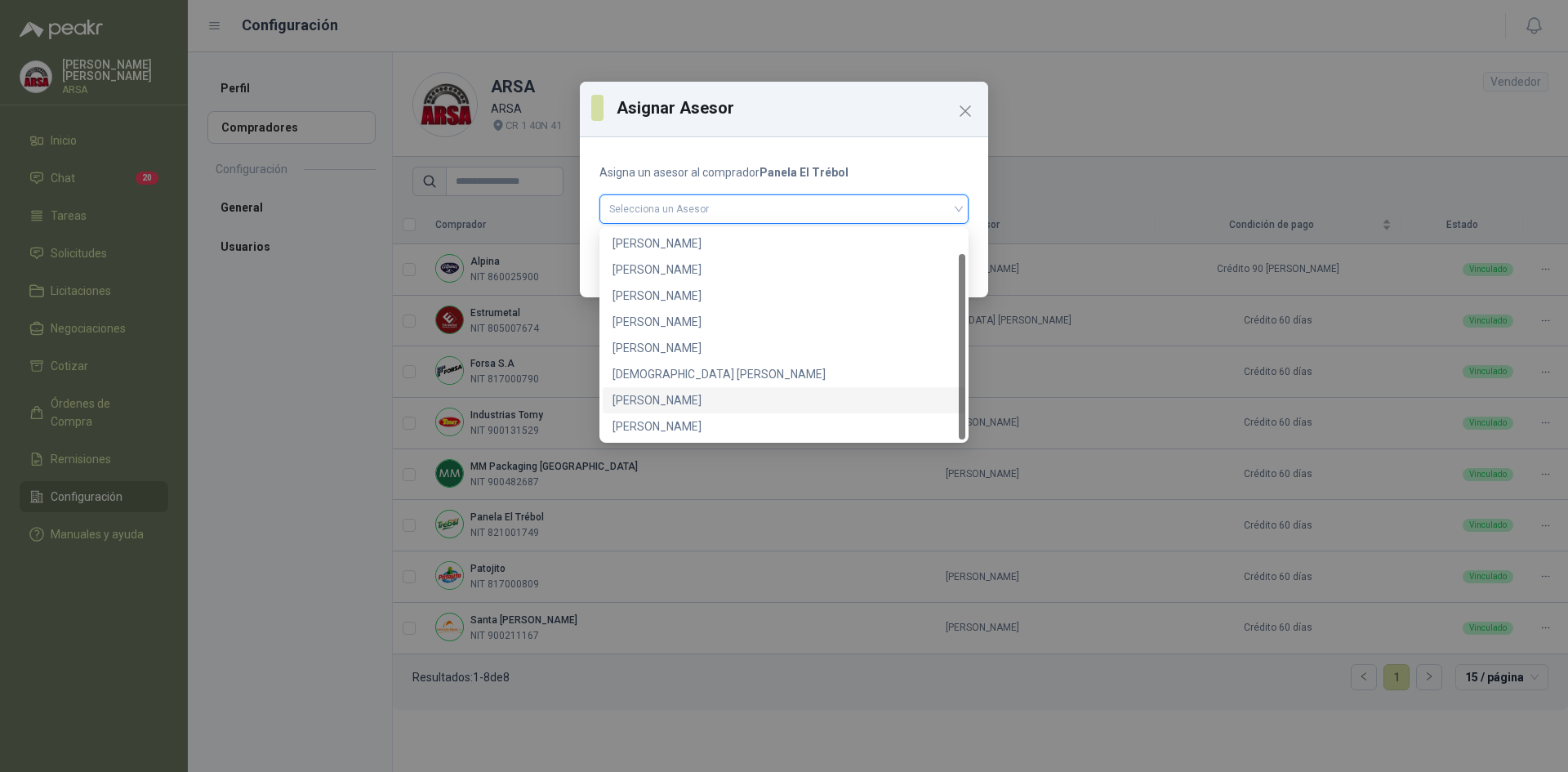
scroll to position [0, 0]
click at [654, 343] on div "[PERSON_NAME]" at bounding box center [784, 348] width 344 height 18
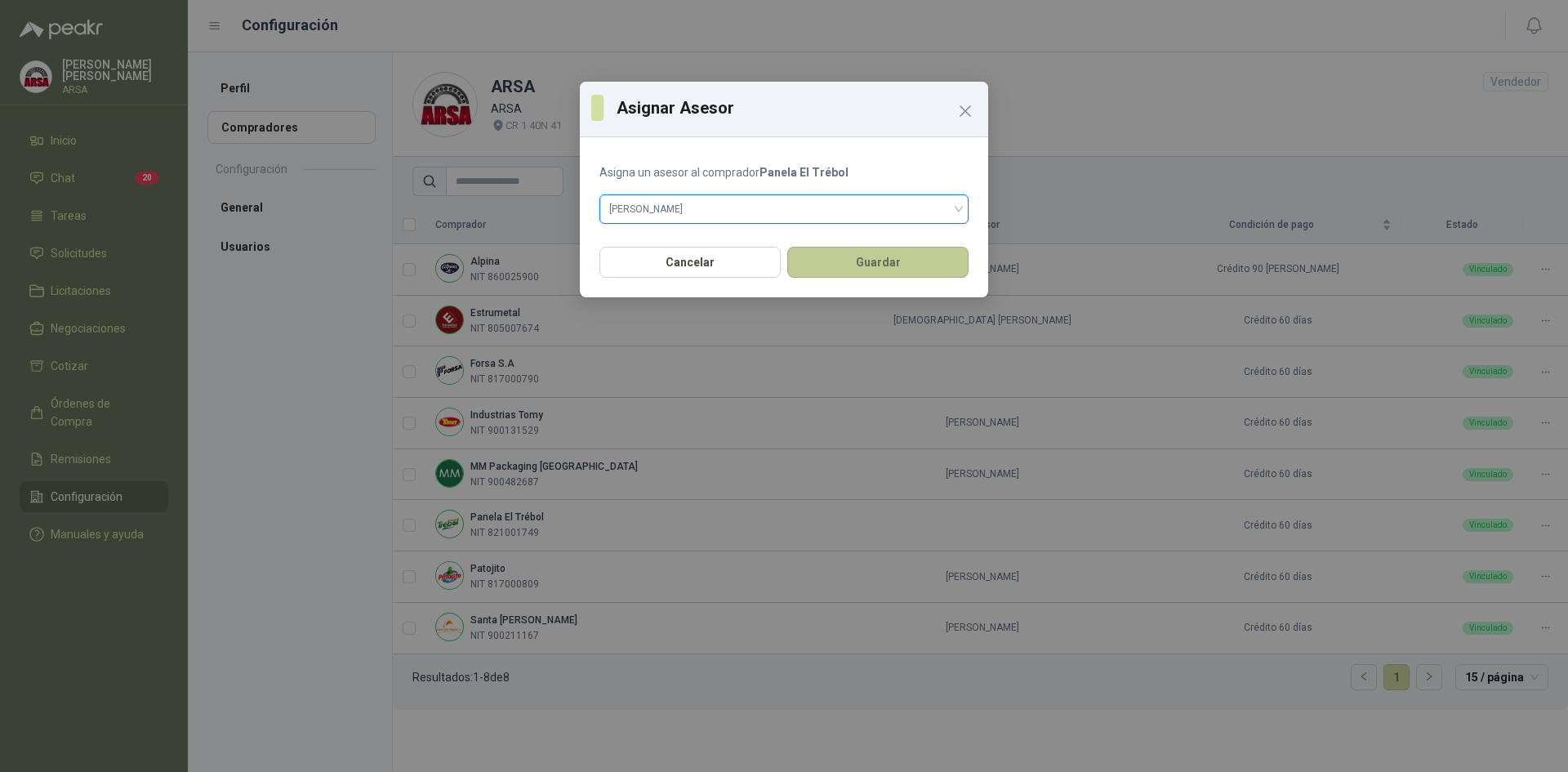
click at [846, 254] on button "Guardar" at bounding box center [877, 263] width 182 height 31
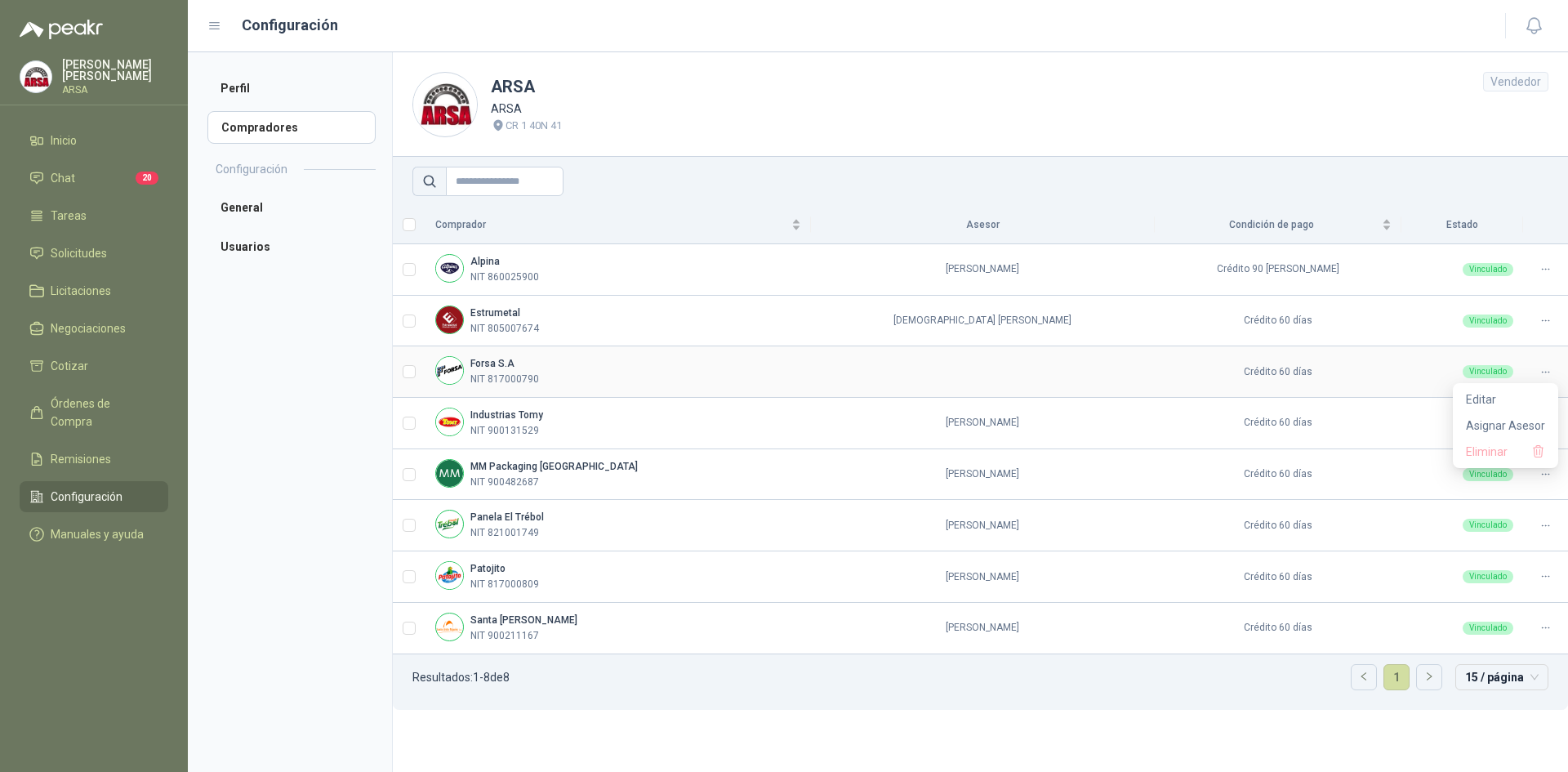
click at [1546, 370] on icon at bounding box center [1546, 372] width 12 height 12
click at [1505, 425] on span "Asignar Asesor" at bounding box center [1505, 425] width 79 height 18
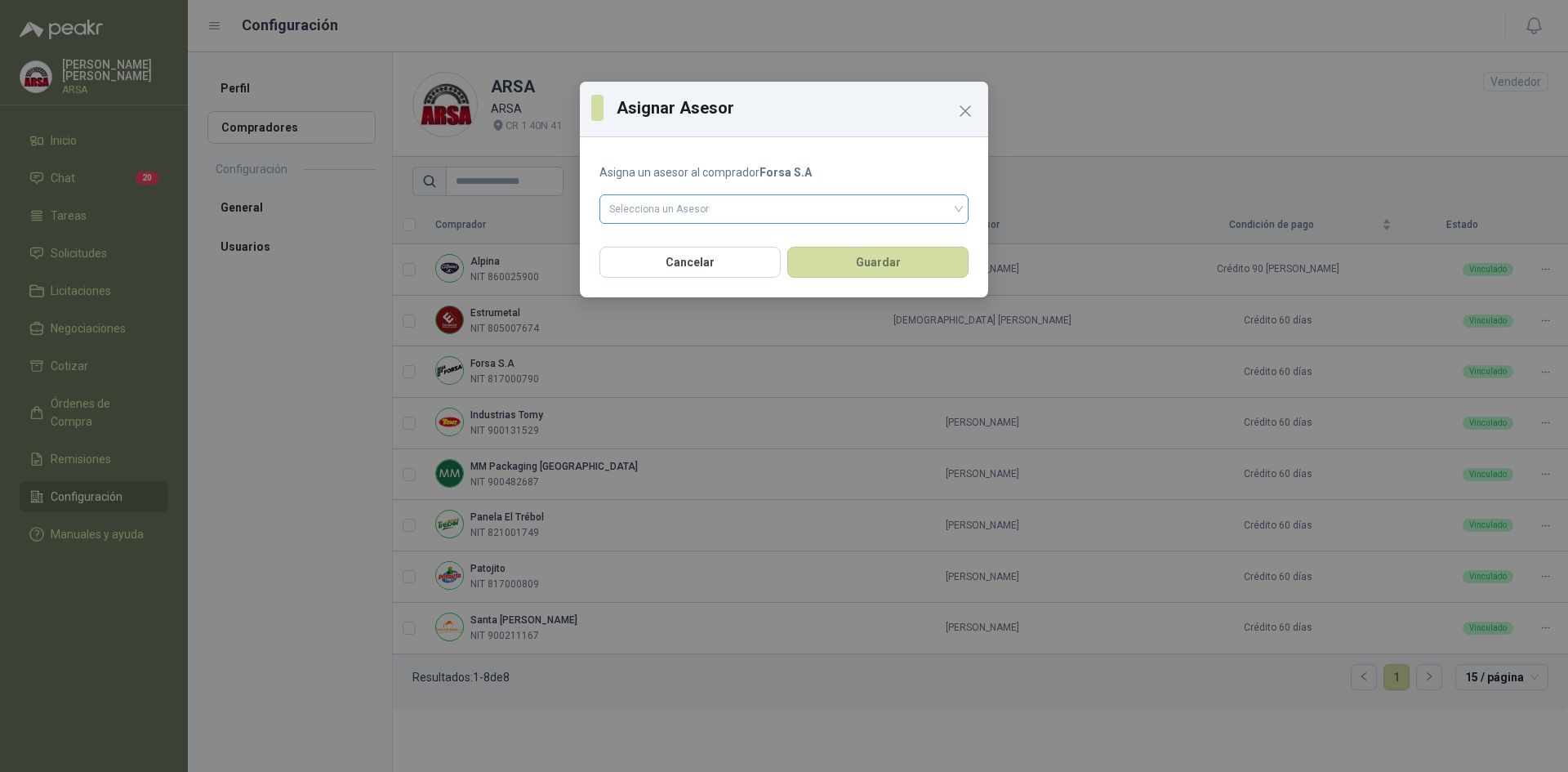
click at [657, 216] on input "search" at bounding box center [784, 207] width 350 height 24
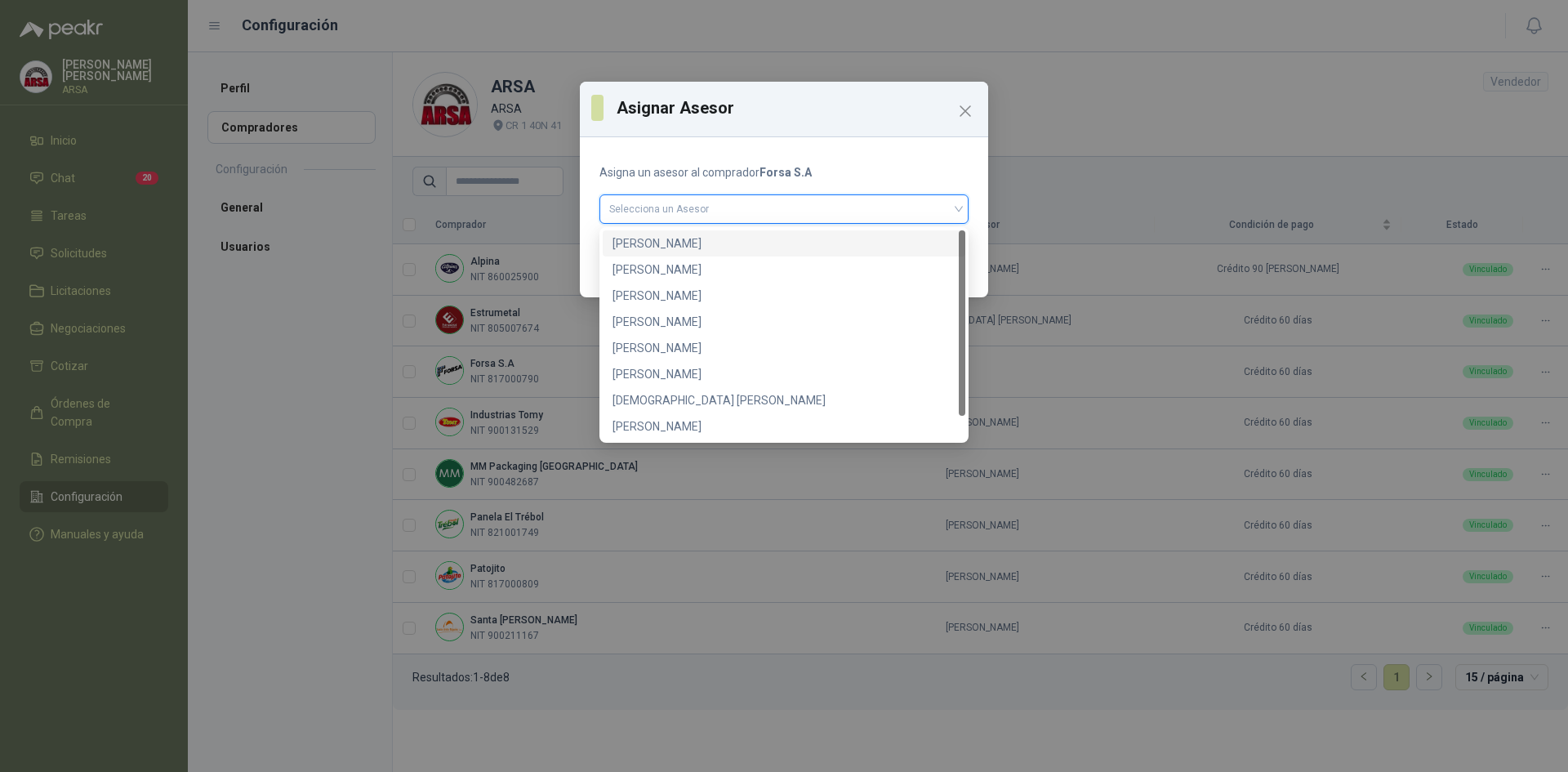
click at [666, 243] on div "[PERSON_NAME]" at bounding box center [784, 243] width 344 height 18
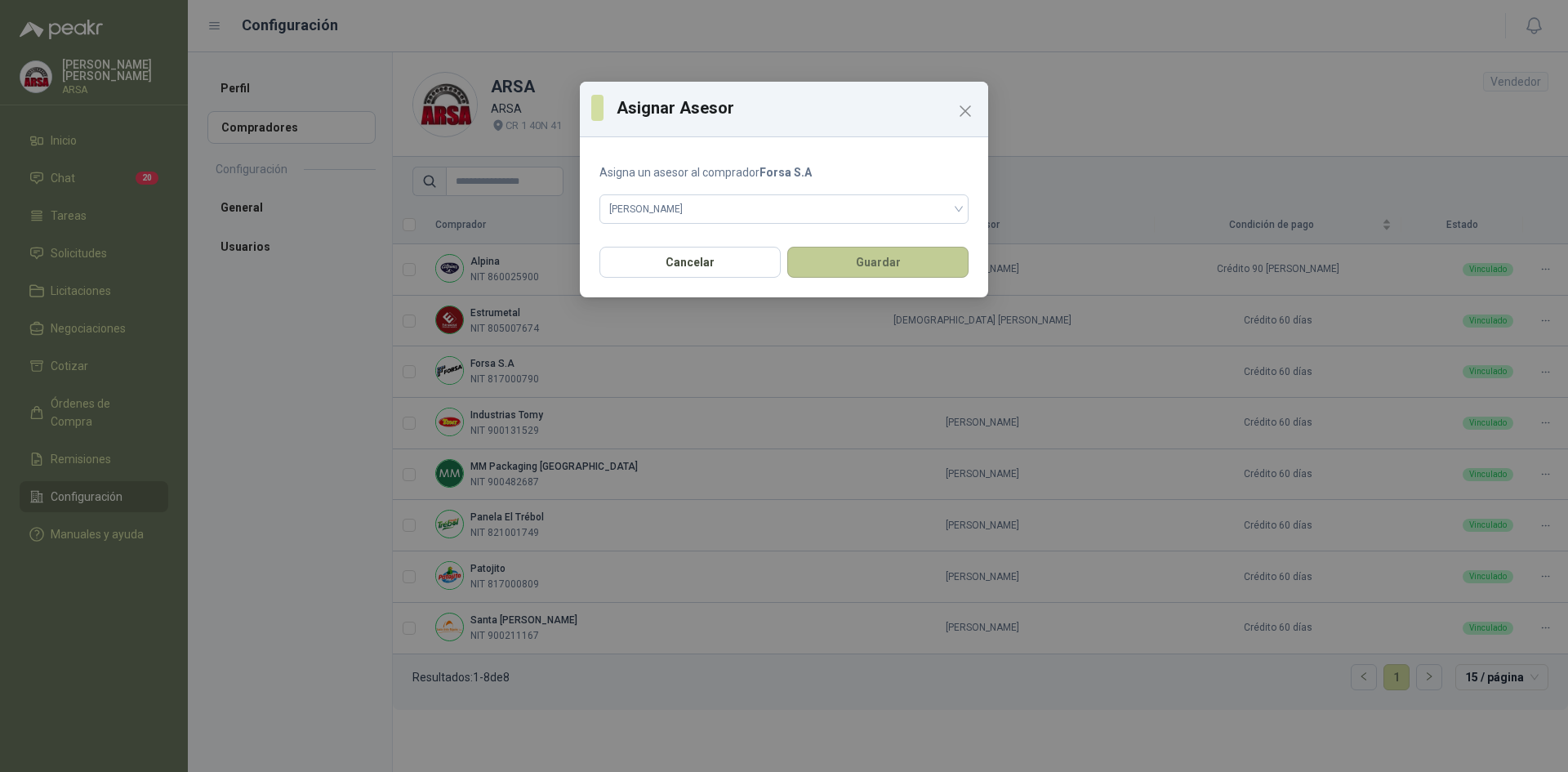
click at [823, 257] on button "Guardar" at bounding box center [877, 263] width 182 height 31
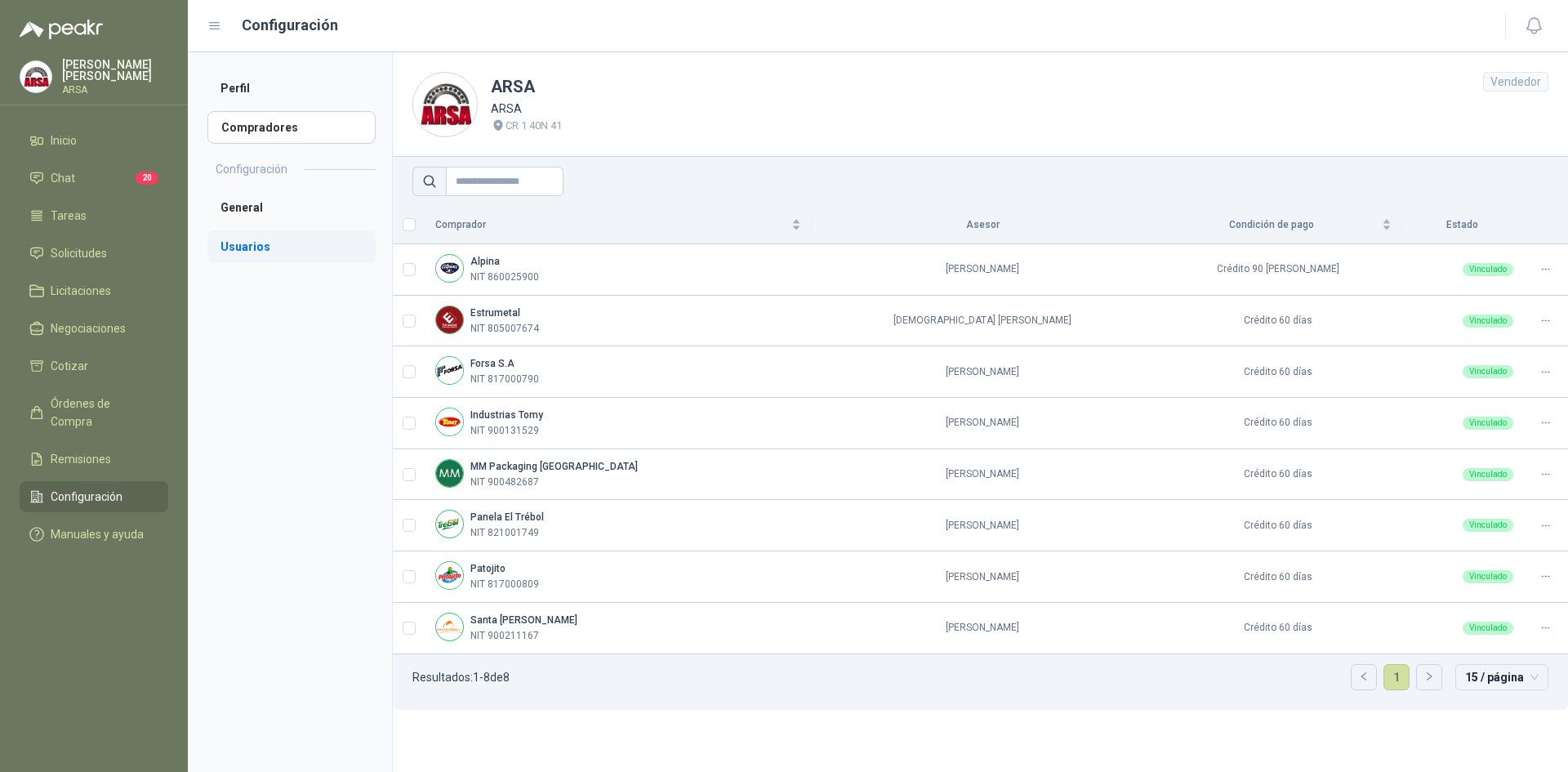
click at [257, 248] on li "Usuarios" at bounding box center [291, 247] width 168 height 33
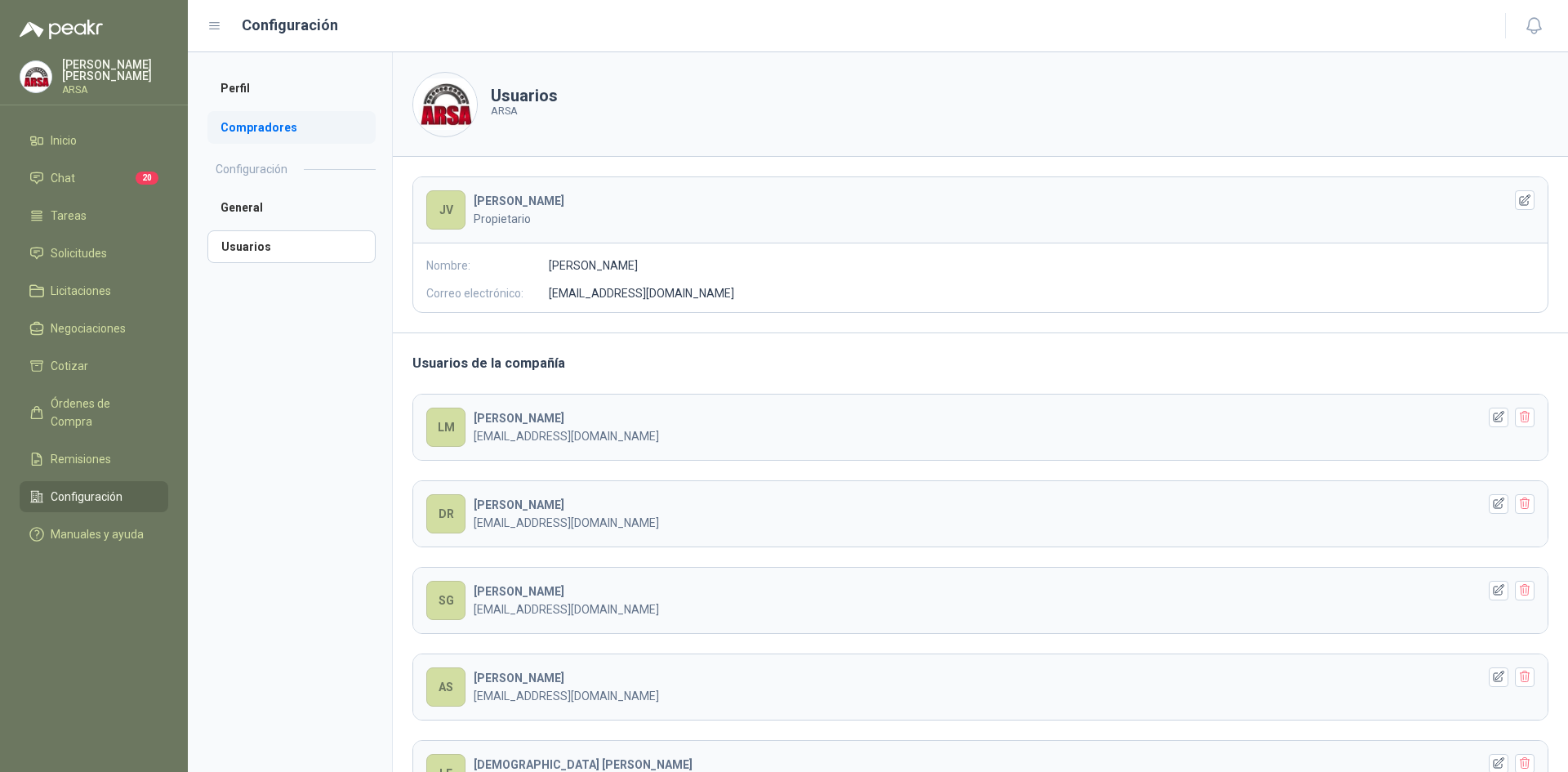
click at [243, 136] on li "Compradores" at bounding box center [291, 128] width 168 height 33
